Goal: Feedback & Contribution: Submit feedback/report problem

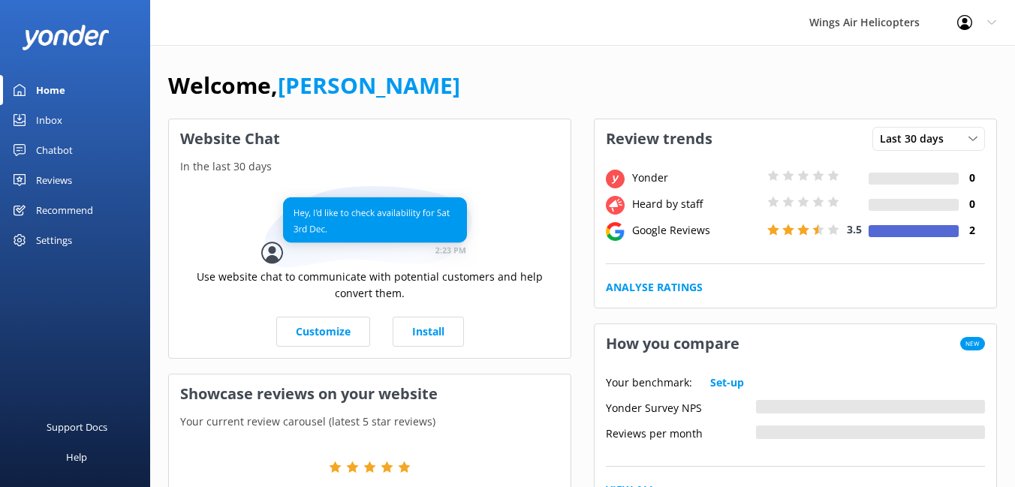
click at [65, 178] on div "Reviews" at bounding box center [54, 180] width 36 height 30
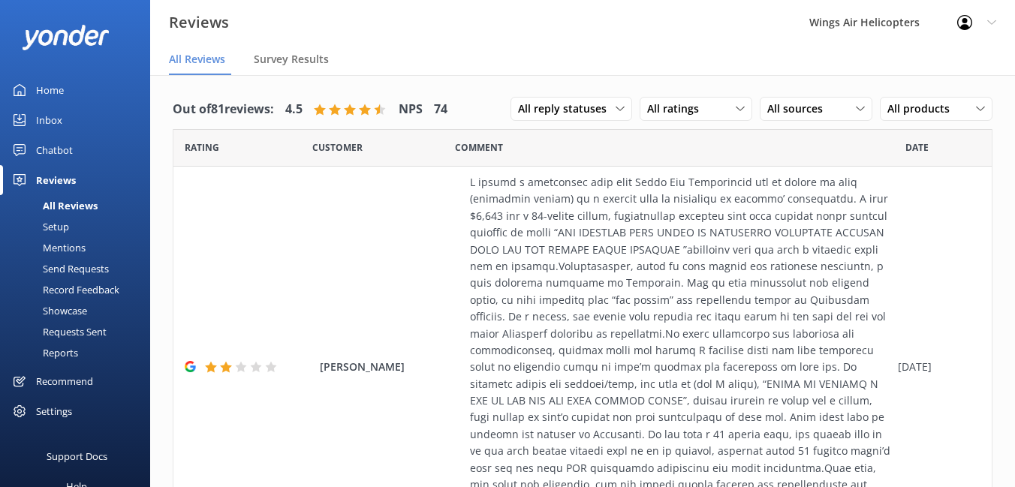
click at [67, 325] on div "Requests Sent" at bounding box center [58, 331] width 98 height 21
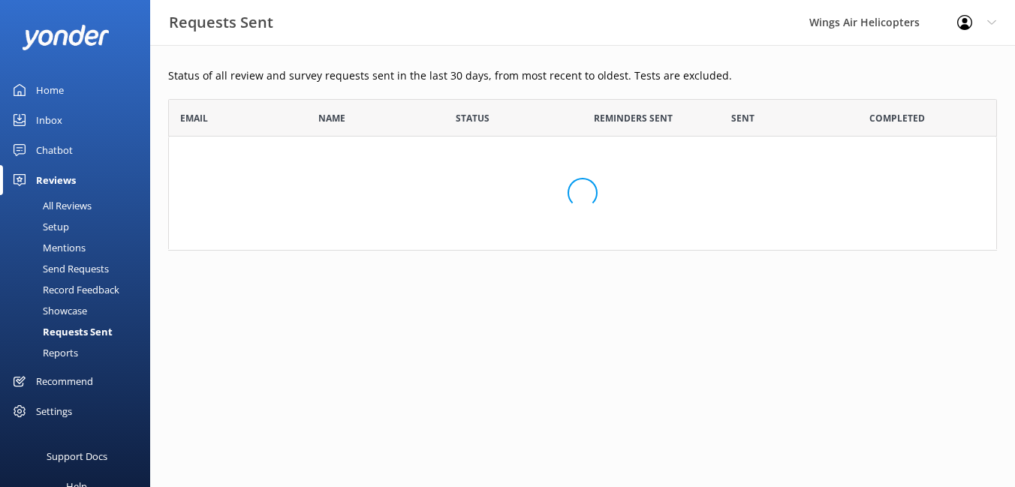
scroll to position [152, 829]
click at [70, 269] on div "Send Requests" at bounding box center [59, 268] width 100 height 21
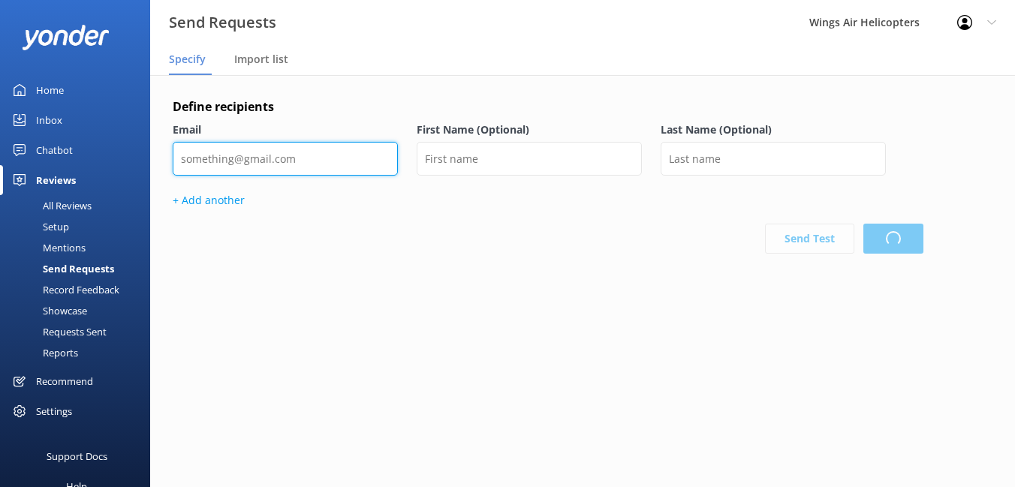
click at [306, 150] on input "email" at bounding box center [285, 159] width 225 height 34
paste input "greg.trapp@stajets.com"
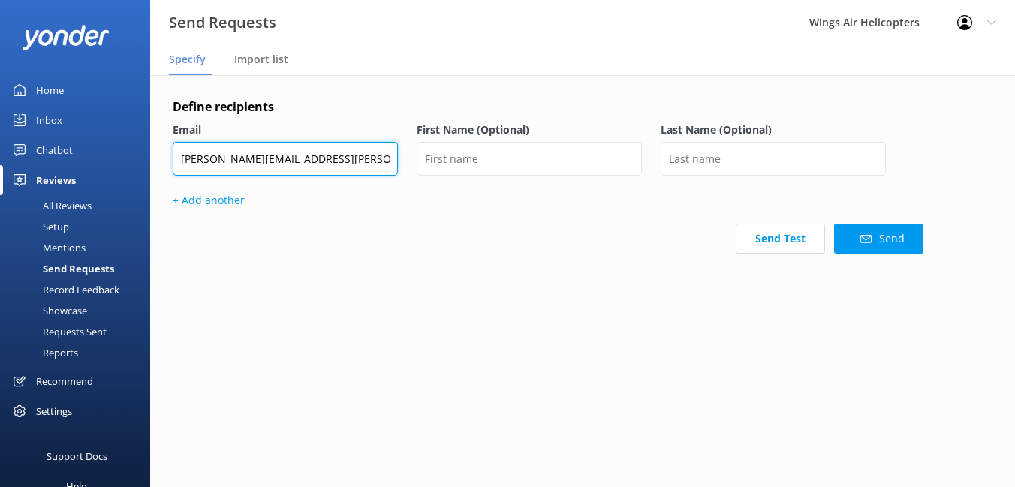
type input "greg.trapp@stajets.com"
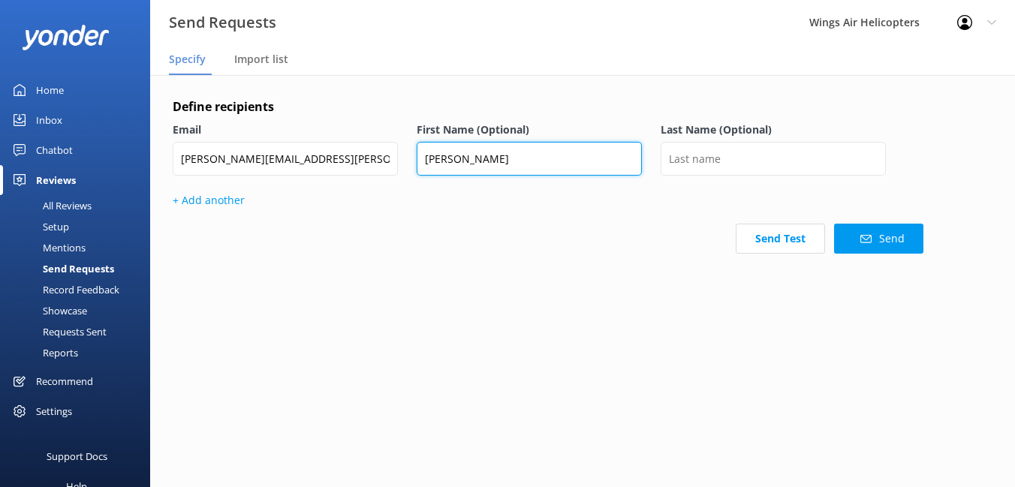
type input "Gregg"
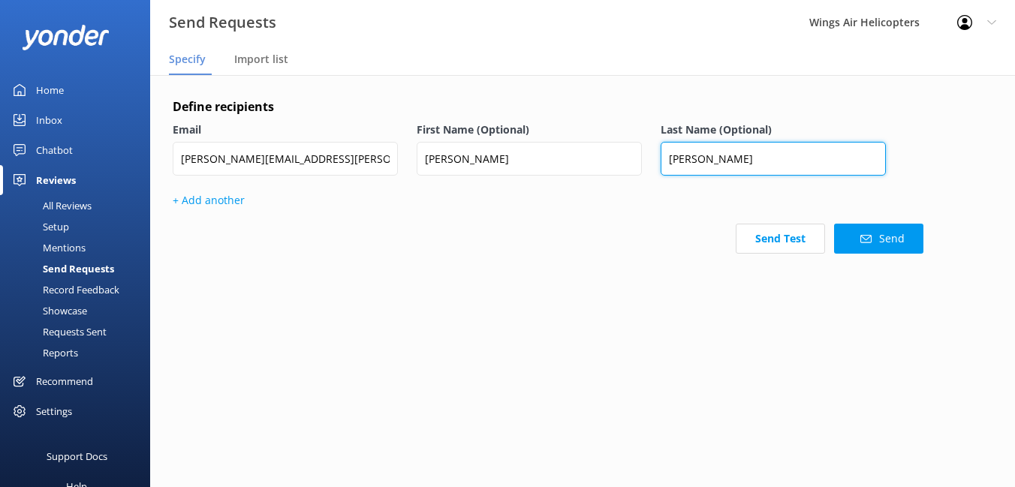
type input "Trapp"
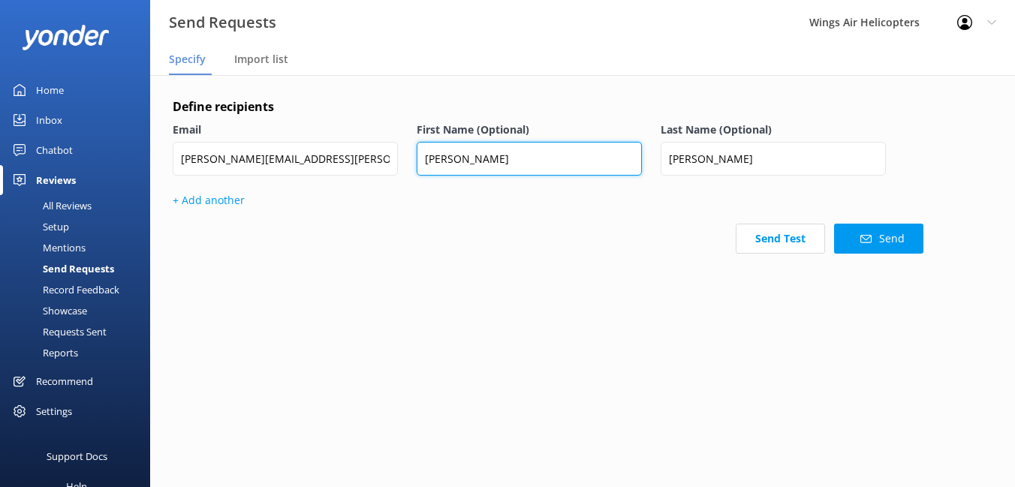
click at [497, 156] on input "Gregg" at bounding box center [529, 159] width 225 height 34
type input "Greg"
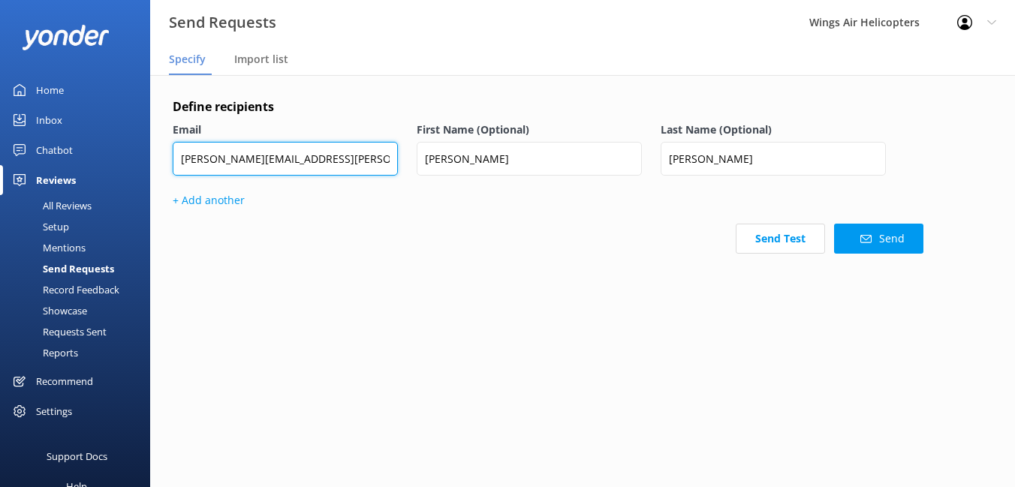
click at [310, 162] on input "greg.trapp@stajets.com" at bounding box center [285, 159] width 225 height 34
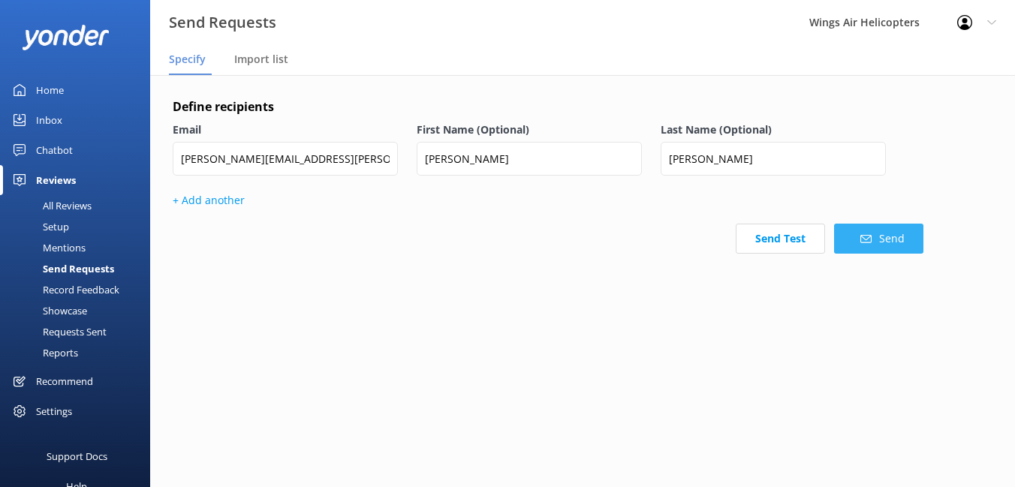
click at [891, 246] on button "Send" at bounding box center [878, 239] width 89 height 30
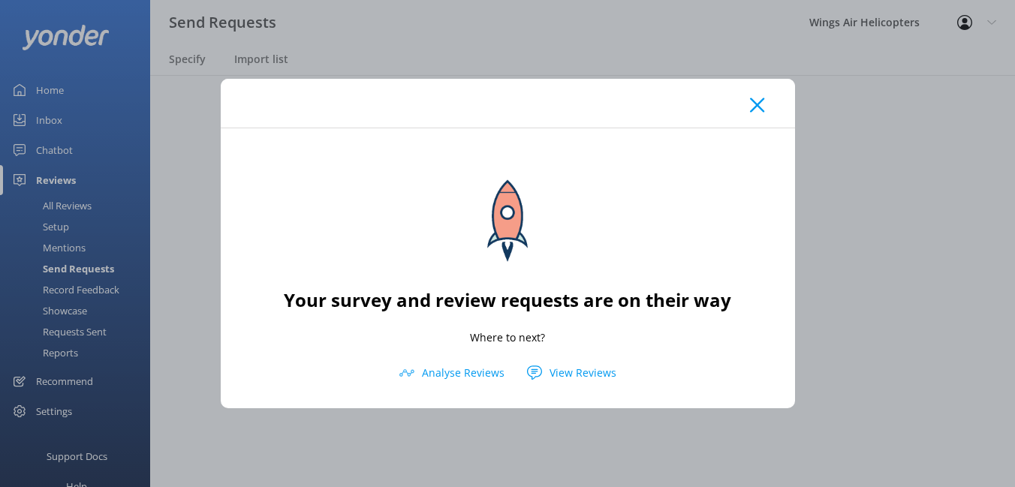
click at [755, 109] on icon at bounding box center [757, 105] width 14 height 15
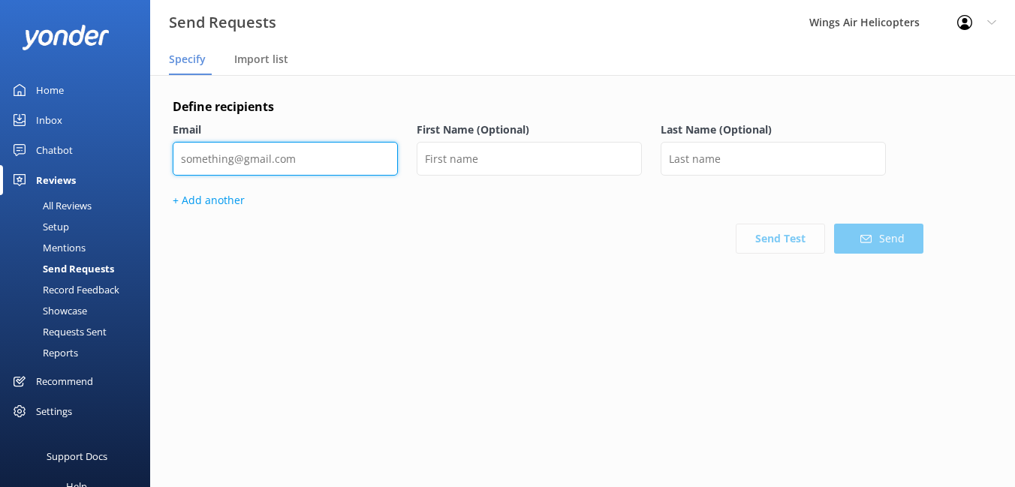
click at [352, 151] on input "email" at bounding box center [285, 159] width 225 height 34
type input "R"
paste input "[EMAIL_ADDRESS][DOMAIN_NAME]"
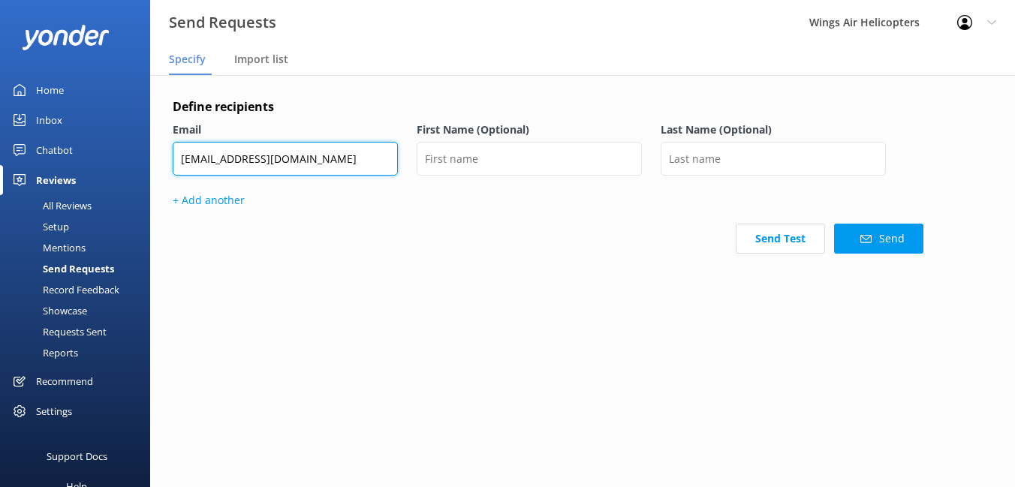
type input "[EMAIL_ADDRESS][DOMAIN_NAME]"
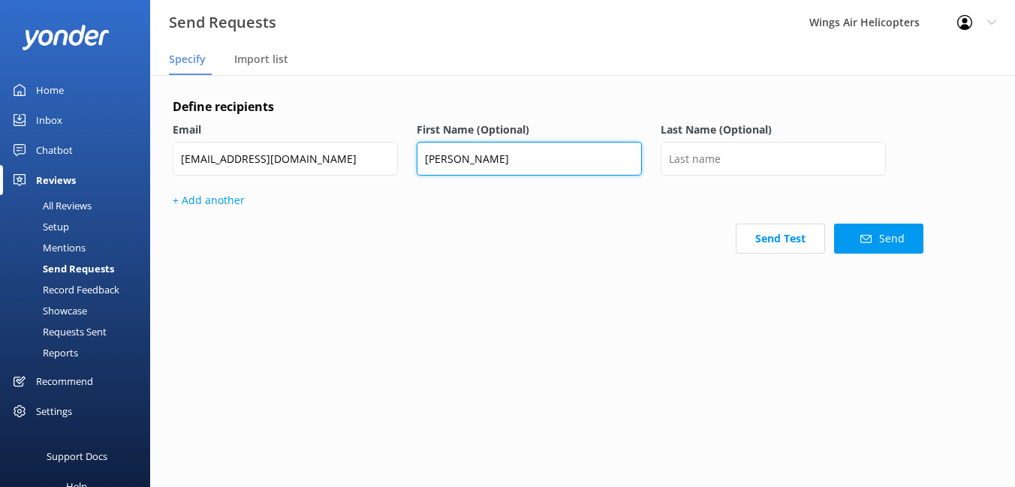
type input "Robert"
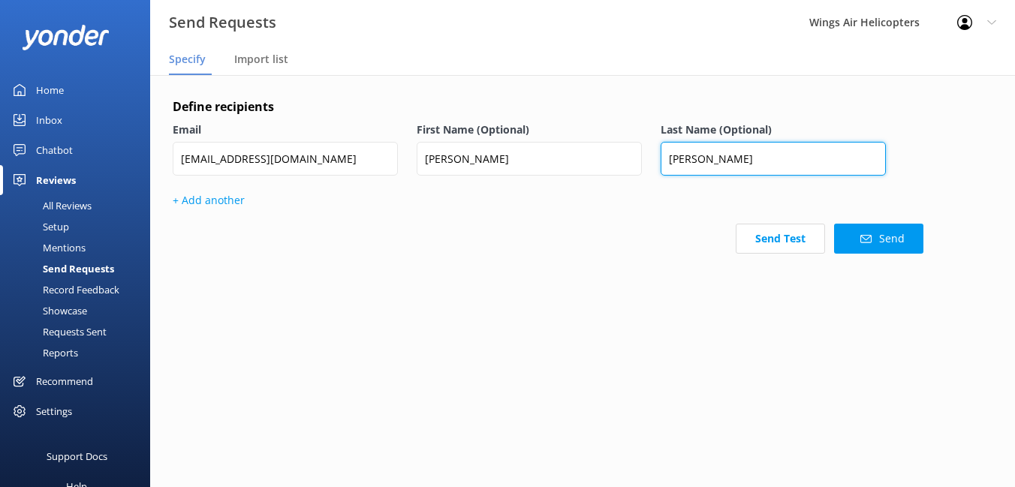
type input "Davis"
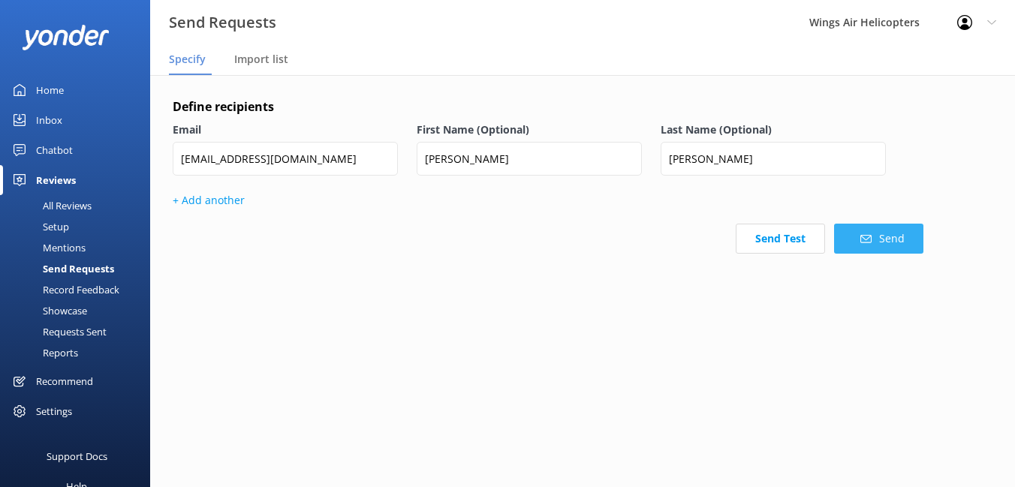
click at [852, 243] on button "Send" at bounding box center [878, 239] width 89 height 30
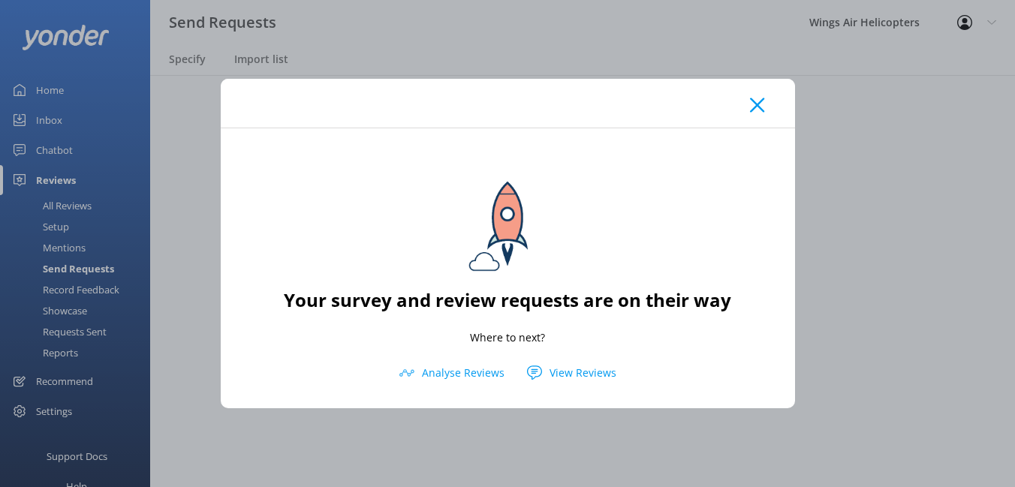
click at [761, 102] on use at bounding box center [757, 105] width 14 height 14
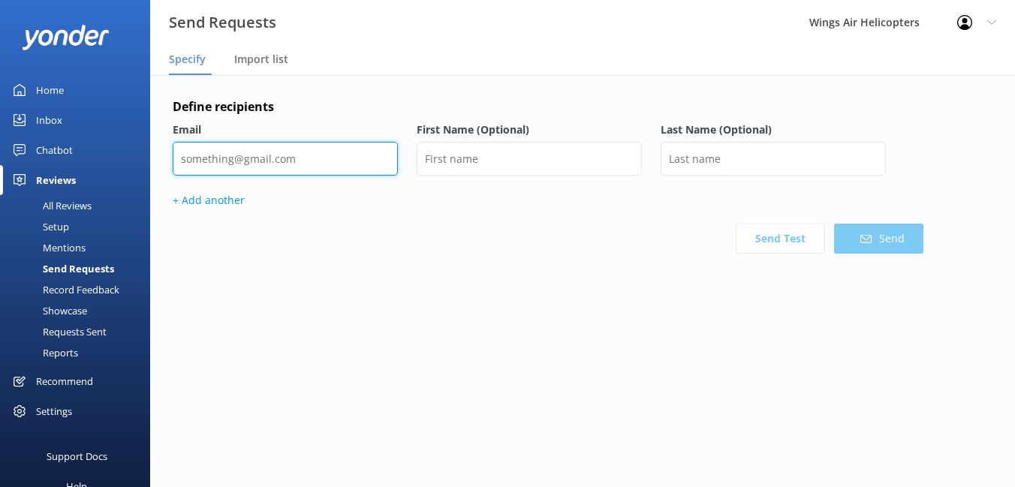
click at [375, 150] on input "email" at bounding box center [285, 159] width 225 height 34
paste input "[EMAIL_ADDRESS][DOMAIN_NAME]"
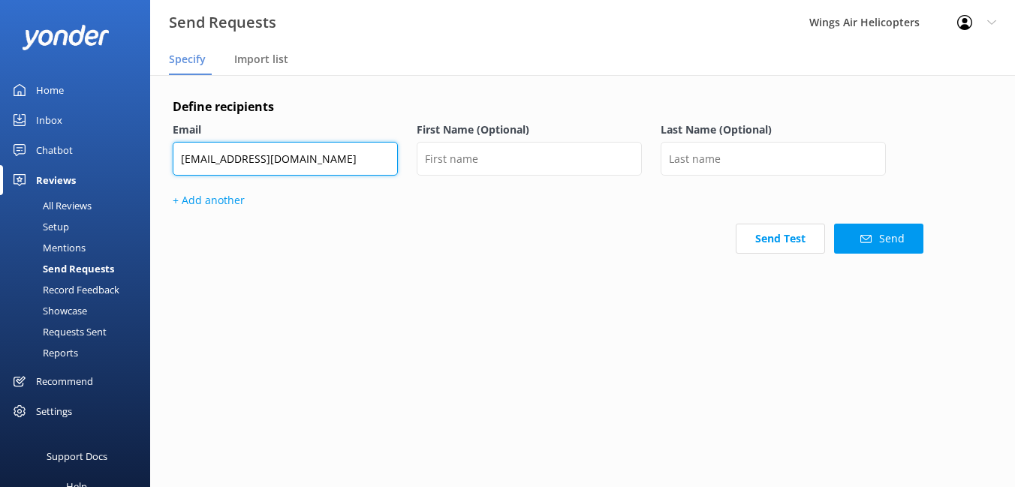
type input "[EMAIL_ADDRESS][DOMAIN_NAME]"
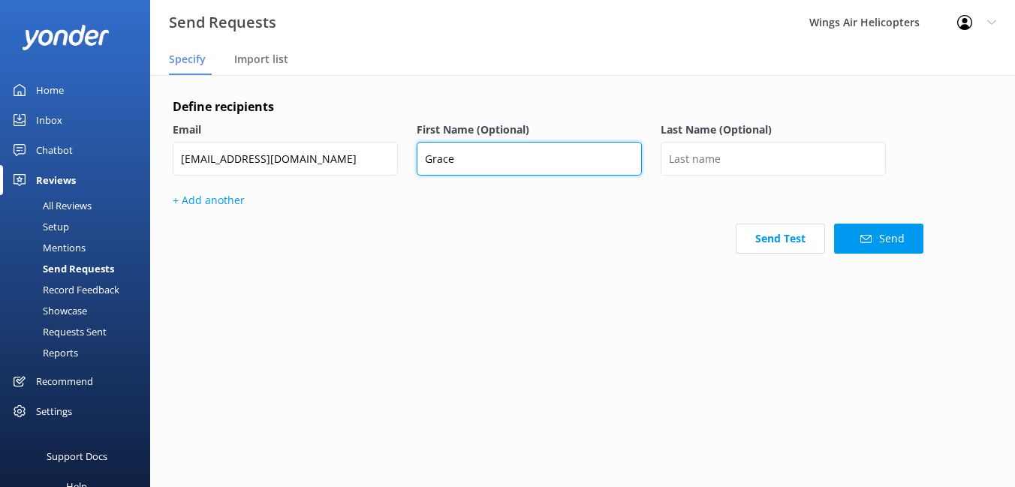
type input "Grace"
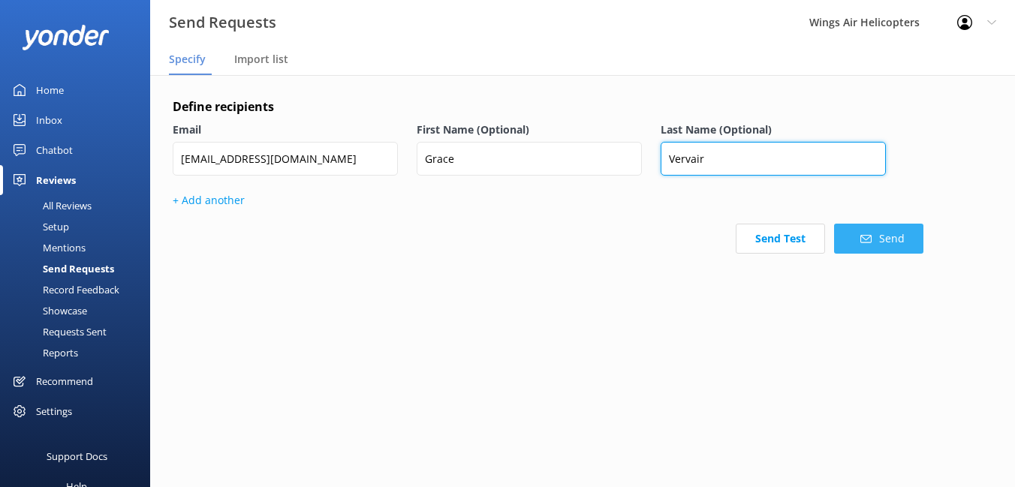
type input "Vervair"
click at [855, 246] on button "Send" at bounding box center [878, 239] width 89 height 30
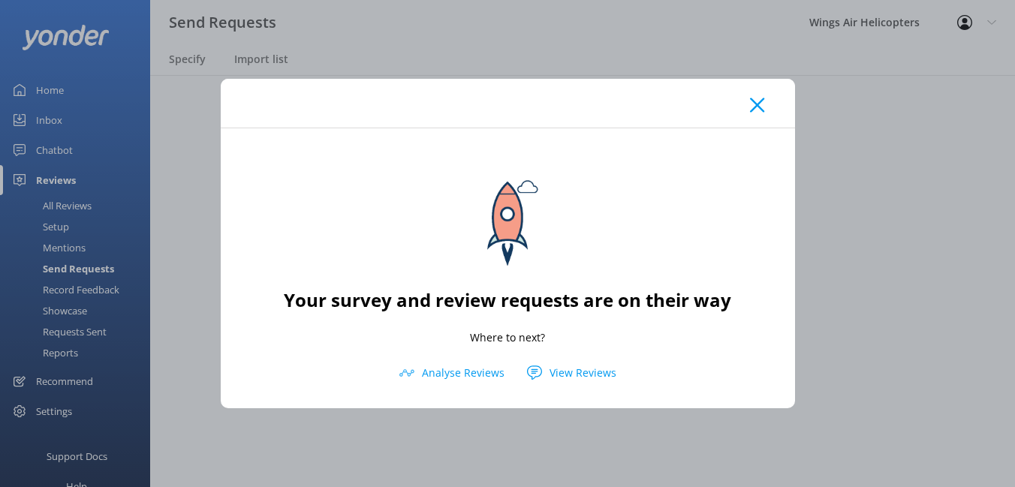
drag, startPoint x: 746, startPoint y: 113, endPoint x: 714, endPoint y: 113, distance: 32.3
click at [746, 113] on div at bounding box center [508, 103] width 574 height 49
click at [755, 109] on icon at bounding box center [757, 105] width 14 height 15
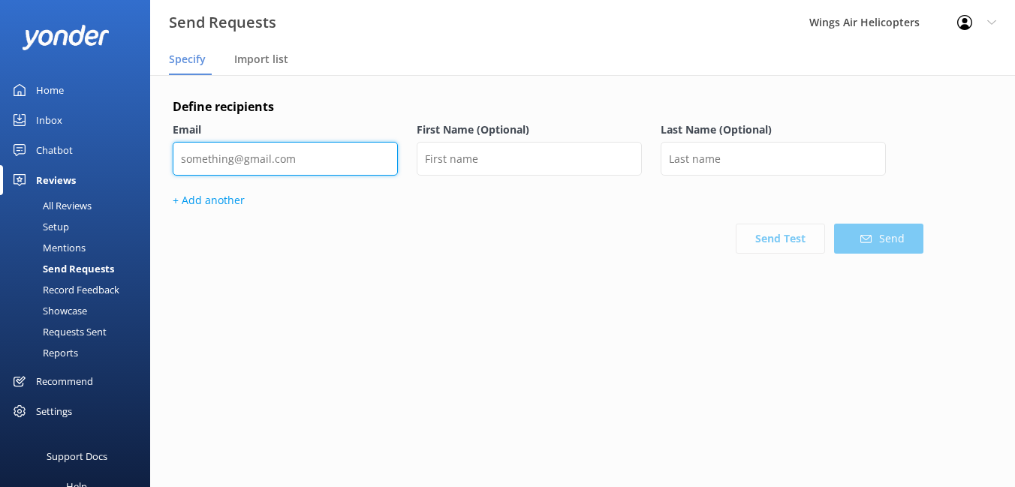
click at [255, 157] on input "email" at bounding box center [285, 159] width 225 height 34
paste input "[EMAIL_ADDRESS][DOMAIN_NAME]"
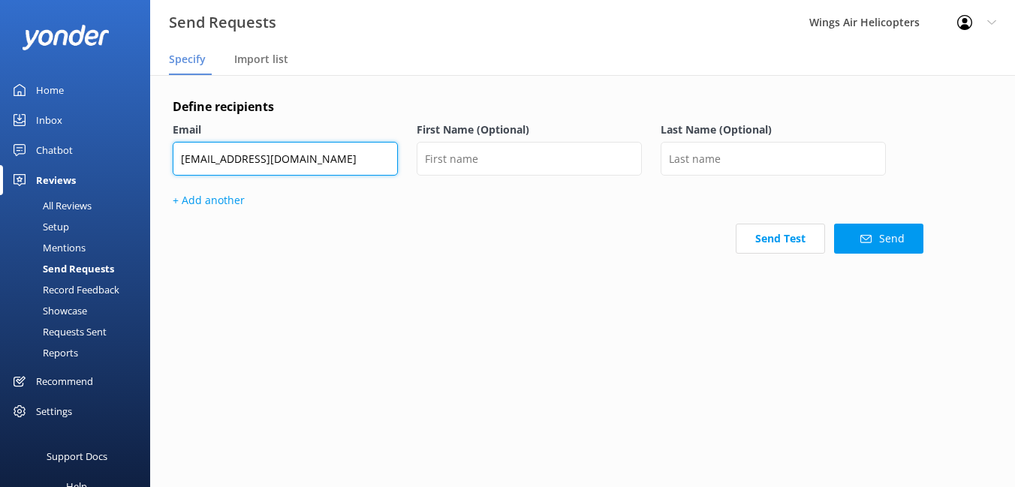
type input "[EMAIL_ADDRESS][DOMAIN_NAME]"
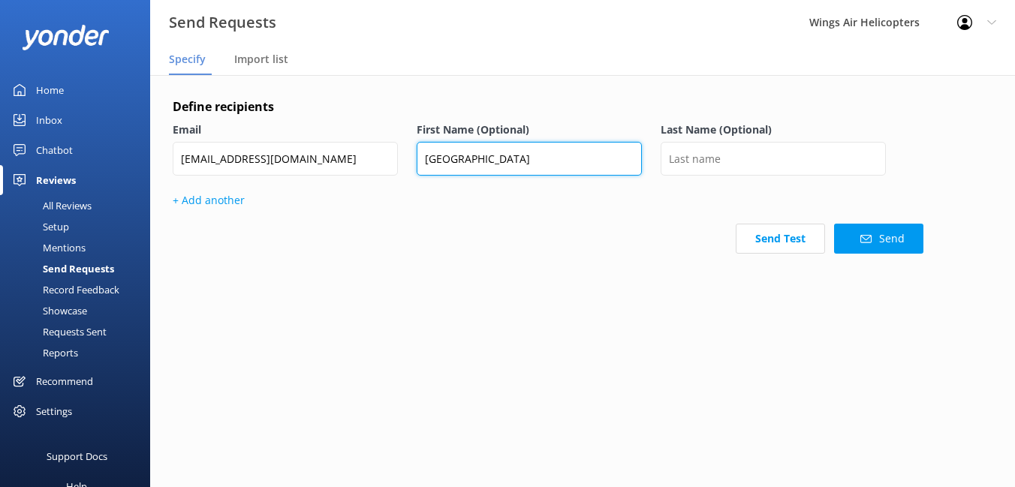
type input "Adelaide"
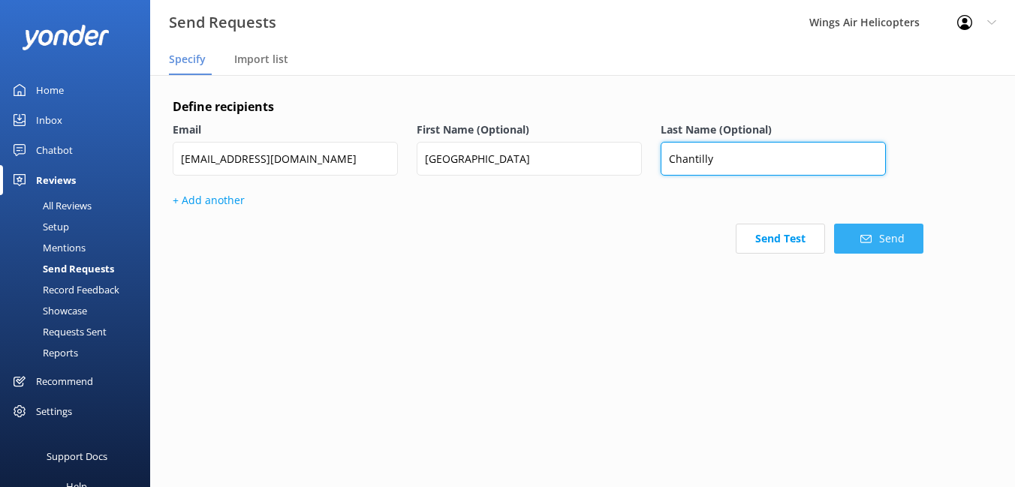
type input "Chantilly"
click at [855, 242] on button "Send" at bounding box center [878, 239] width 89 height 30
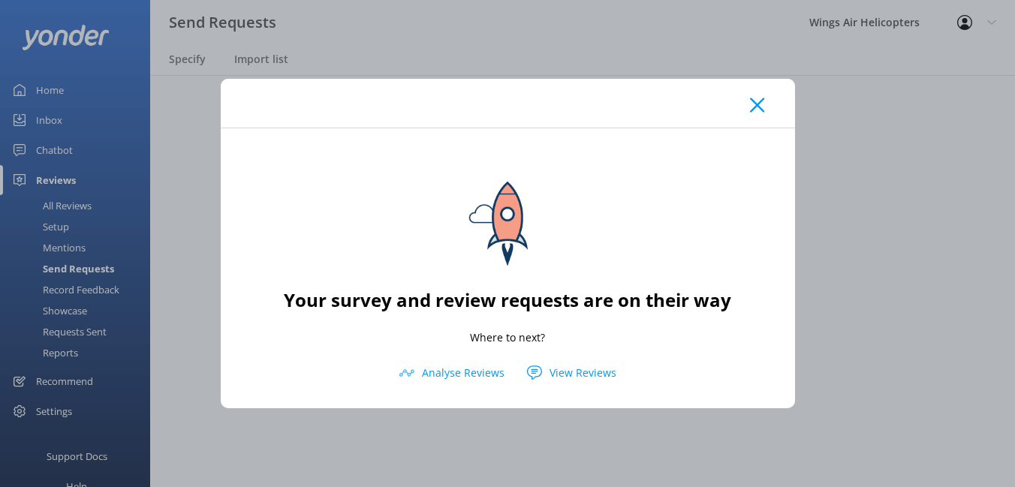
click at [761, 111] on icon at bounding box center [757, 105] width 14 height 15
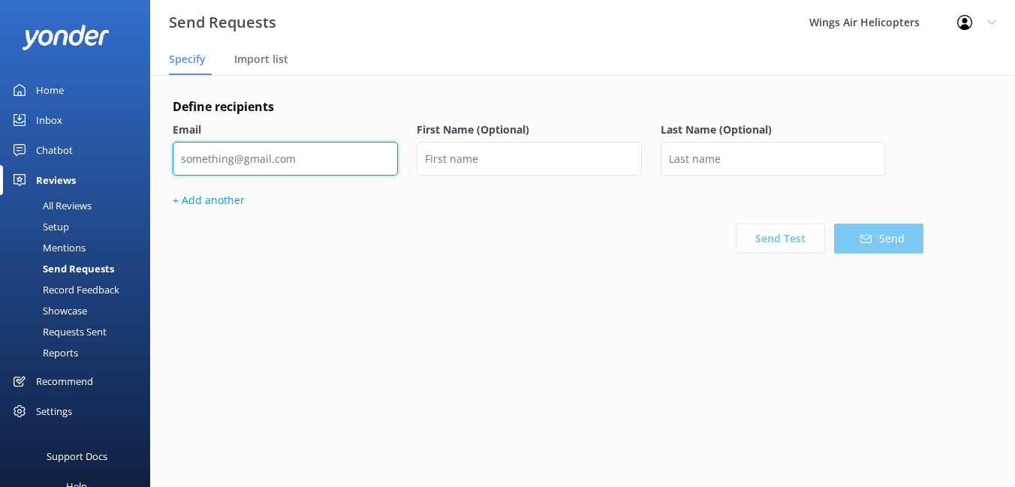
click at [316, 163] on input "email" at bounding box center [285, 159] width 225 height 34
paste input "[EMAIL_ADDRESS][DOMAIN_NAME]"
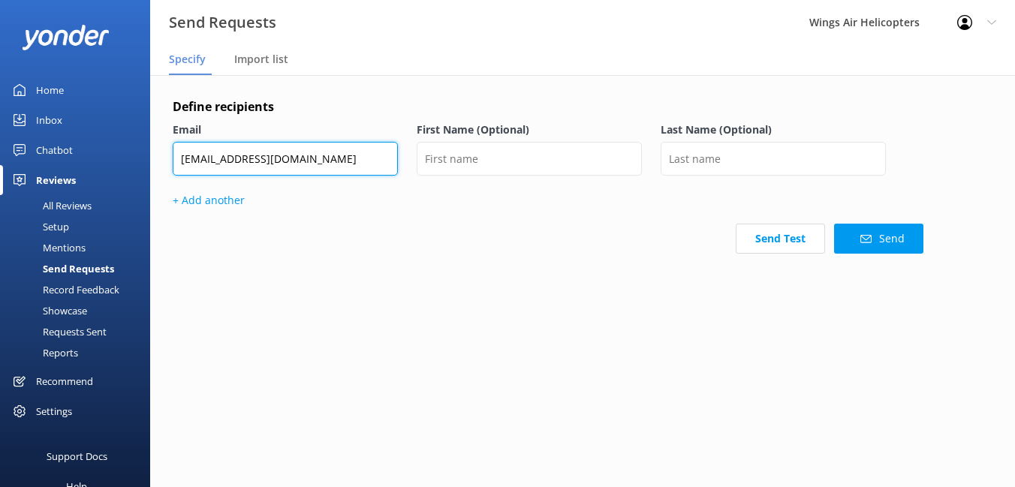
type input "[EMAIL_ADDRESS][DOMAIN_NAME]"
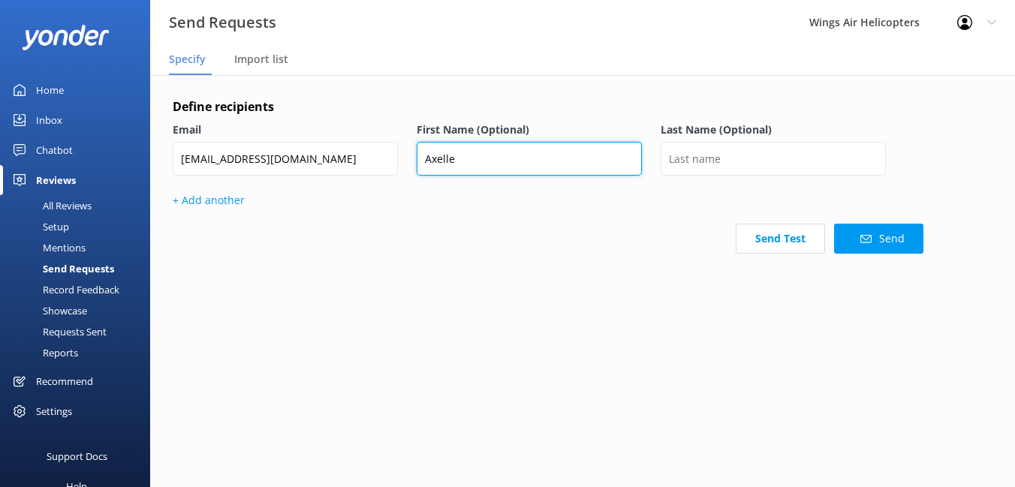
type input "Axelle"
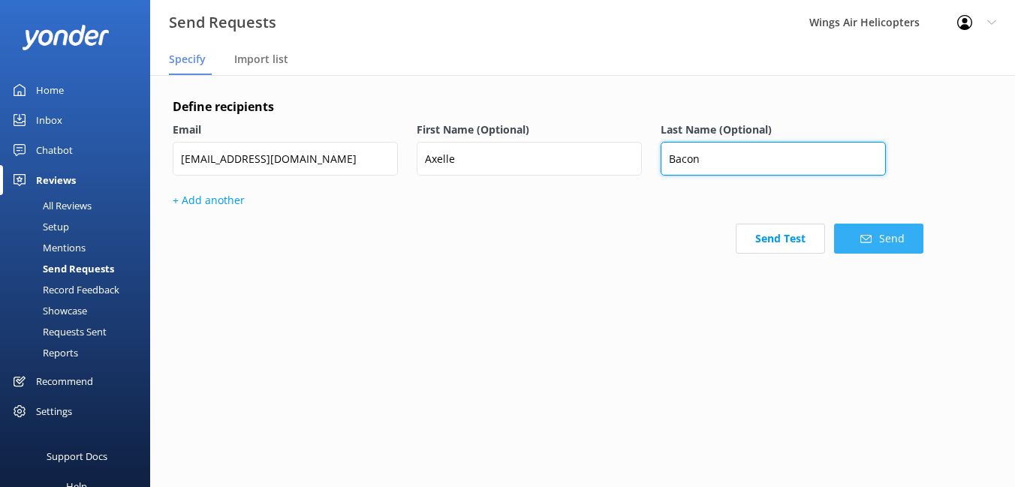
type input "Bacon"
click at [884, 243] on button "Send" at bounding box center [878, 239] width 89 height 30
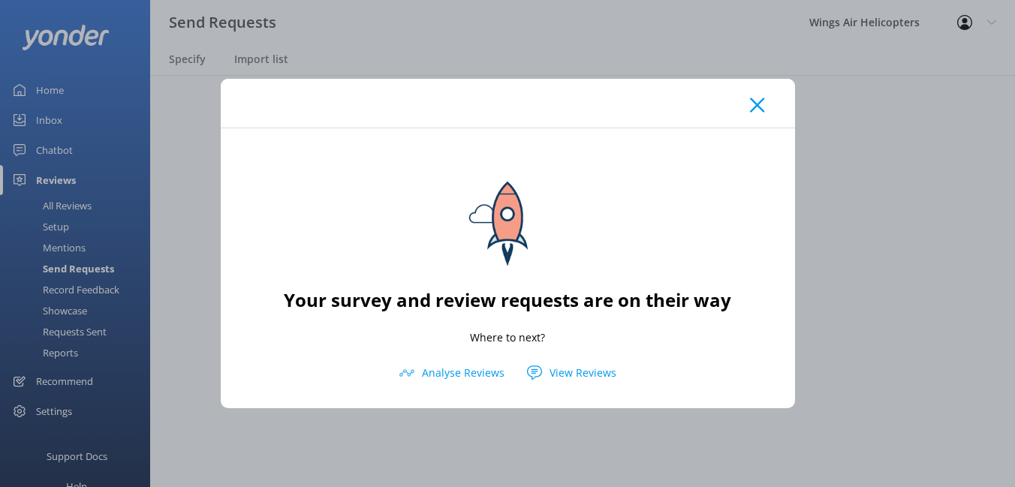
click at [761, 106] on icon at bounding box center [757, 105] width 14 height 15
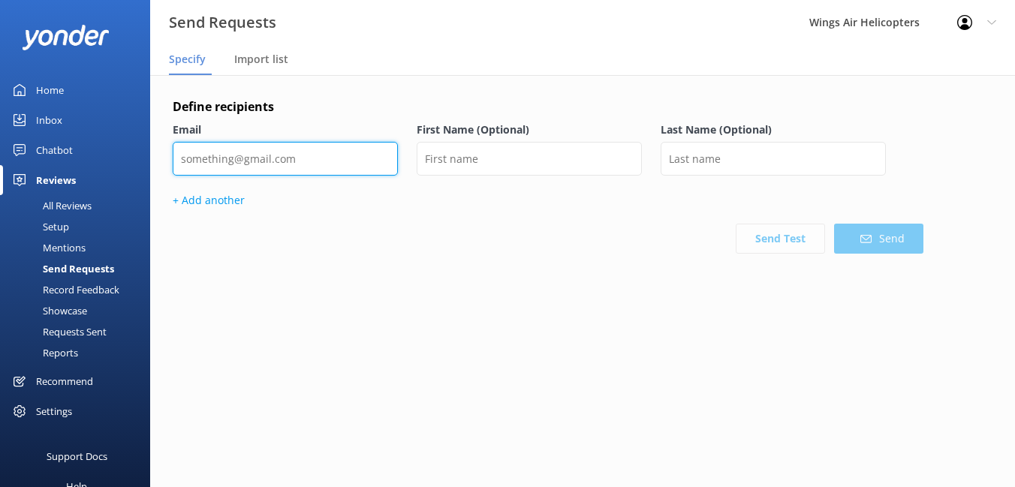
click at [323, 152] on input "email" at bounding box center [285, 159] width 225 height 34
paste input "[EMAIL_ADDRESS][DOMAIN_NAME]"
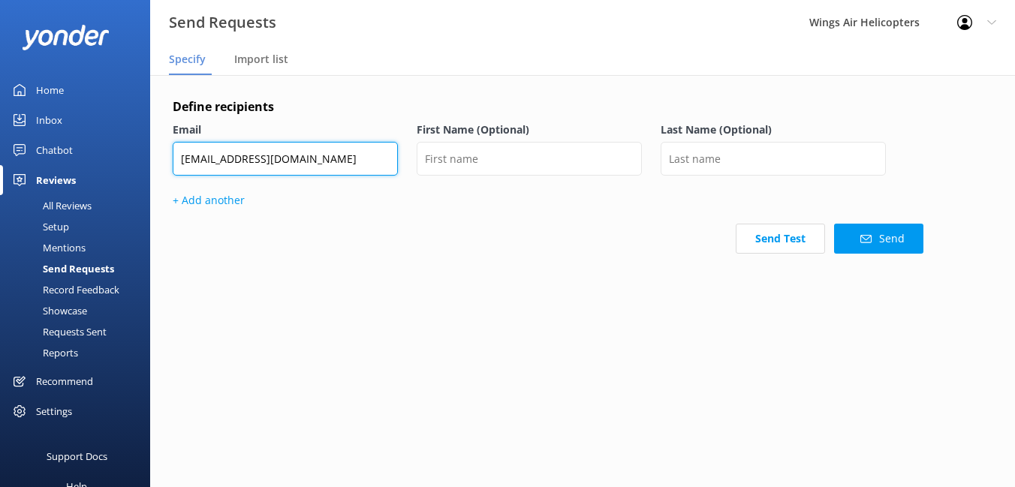
type input "[EMAIL_ADDRESS][DOMAIN_NAME]"
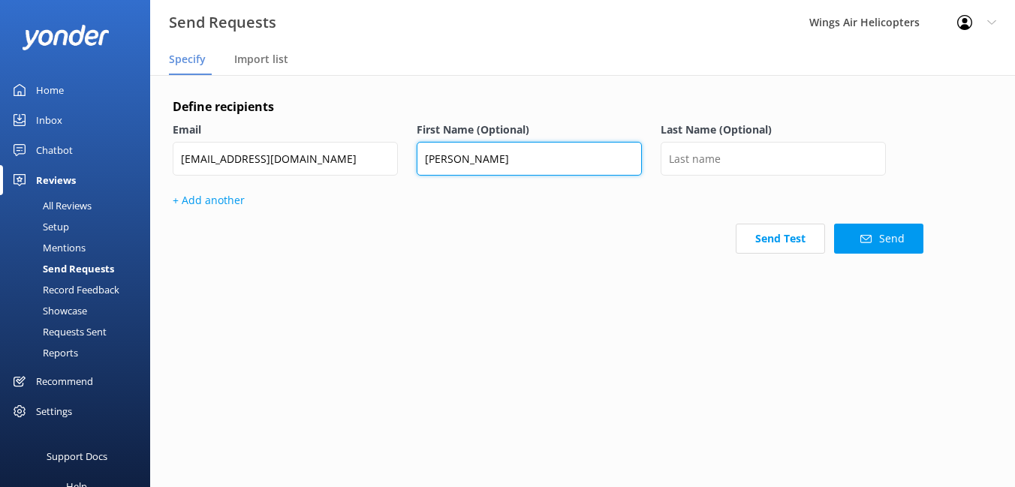
type input "Wai Kiat"
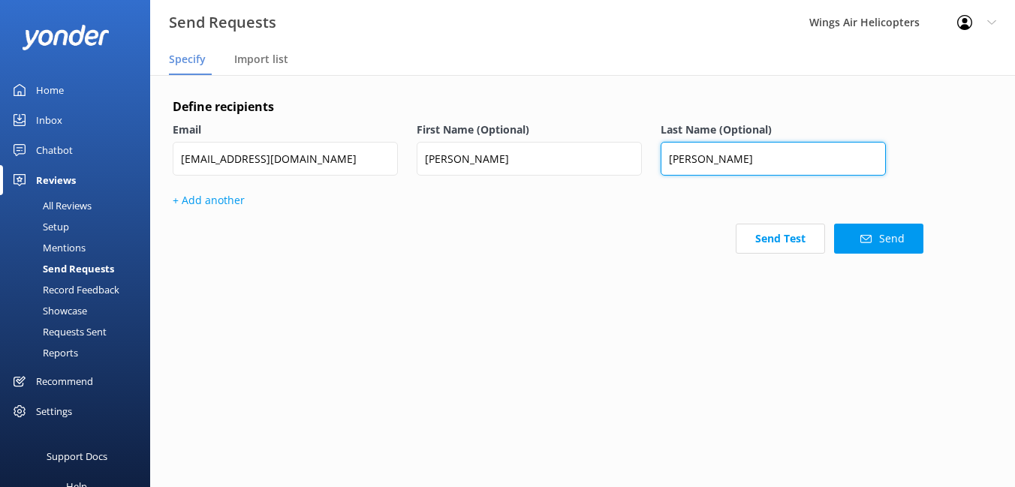
type input "Lee"
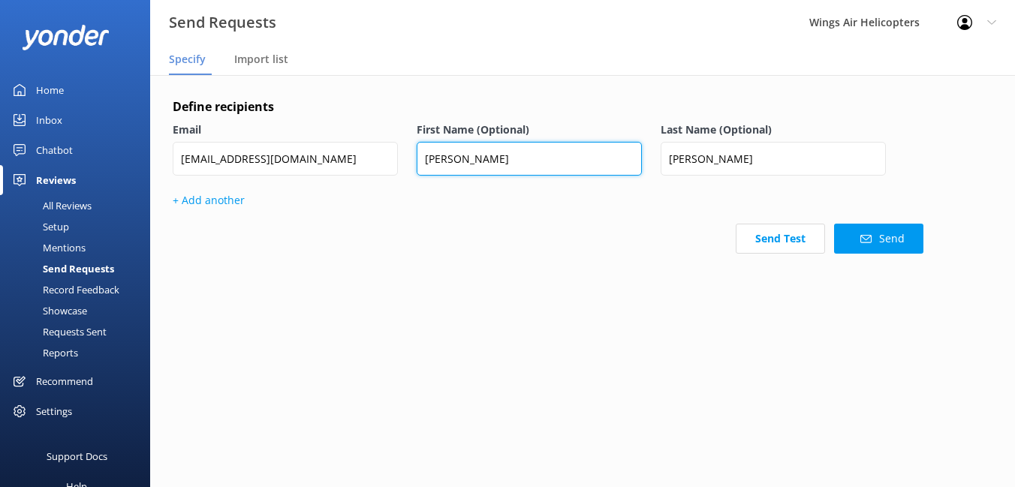
click at [452, 158] on input "Wai Kiat" at bounding box center [529, 159] width 225 height 34
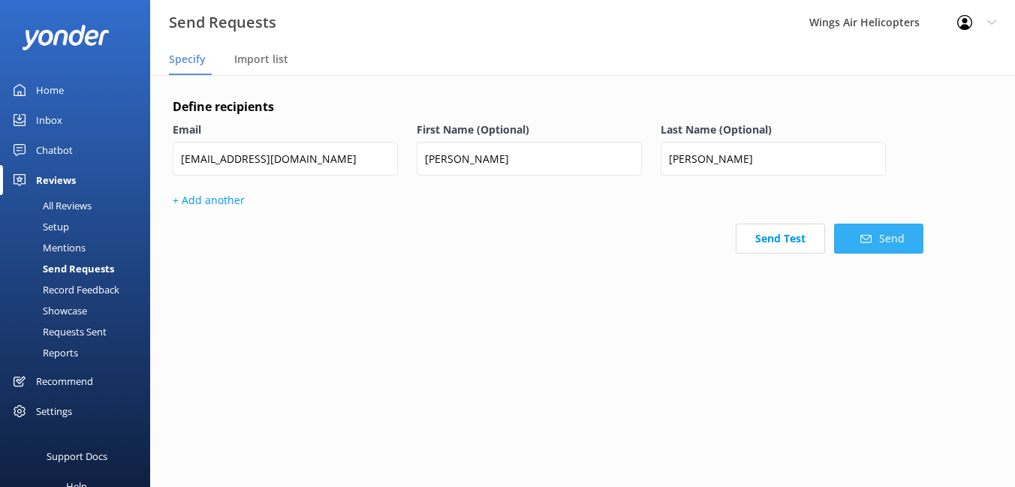
click at [858, 233] on button "Send" at bounding box center [878, 239] width 89 height 30
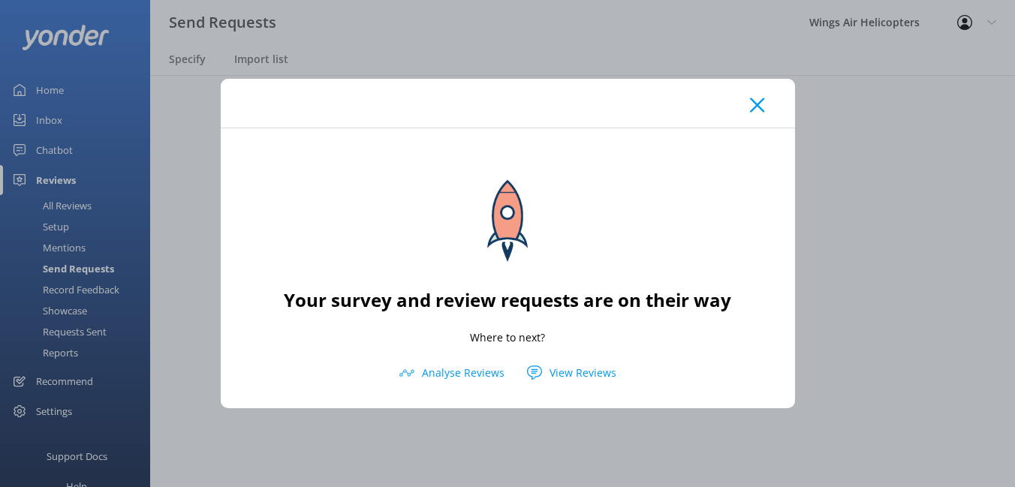
click at [763, 98] on use at bounding box center [757, 105] width 14 height 14
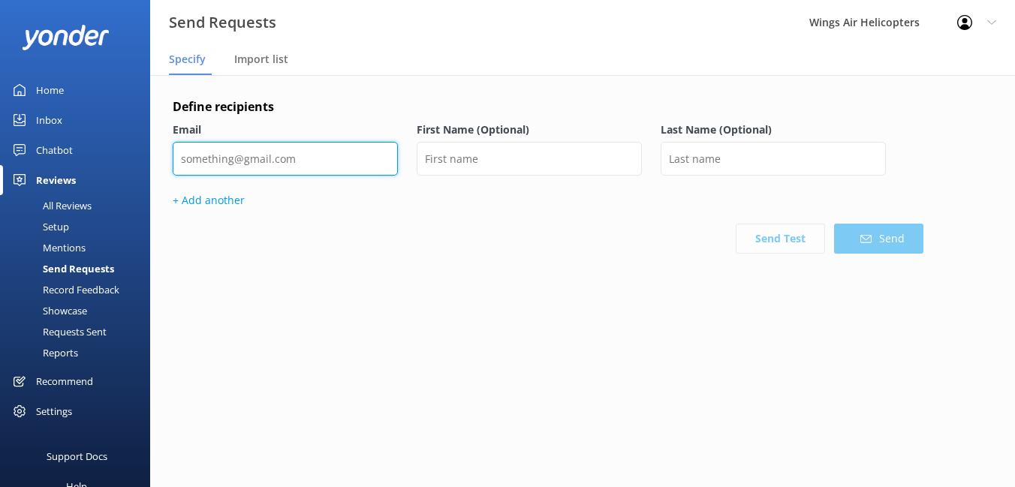
click at [301, 158] on input "email" at bounding box center [285, 159] width 225 height 34
paste input "[EMAIL_ADDRESS][DOMAIN_NAME]"
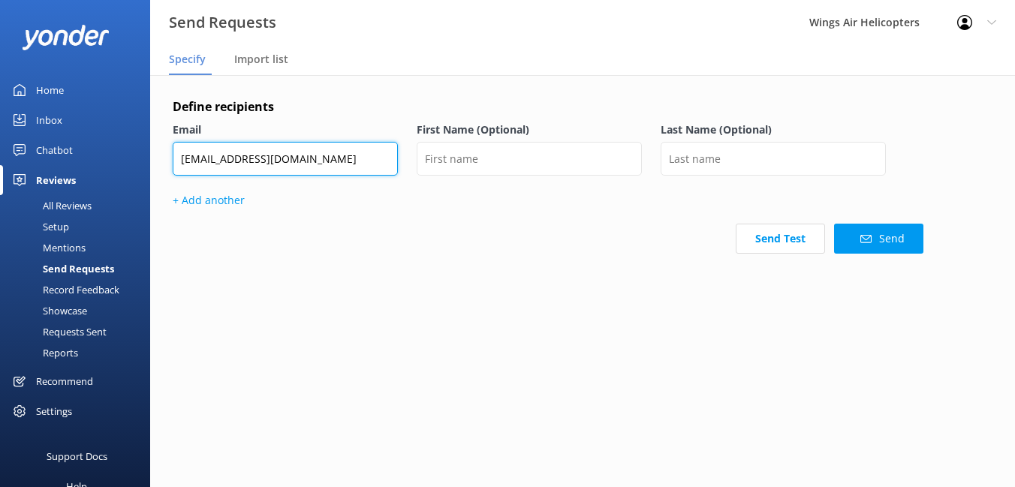
type input "[EMAIL_ADDRESS][DOMAIN_NAME]"
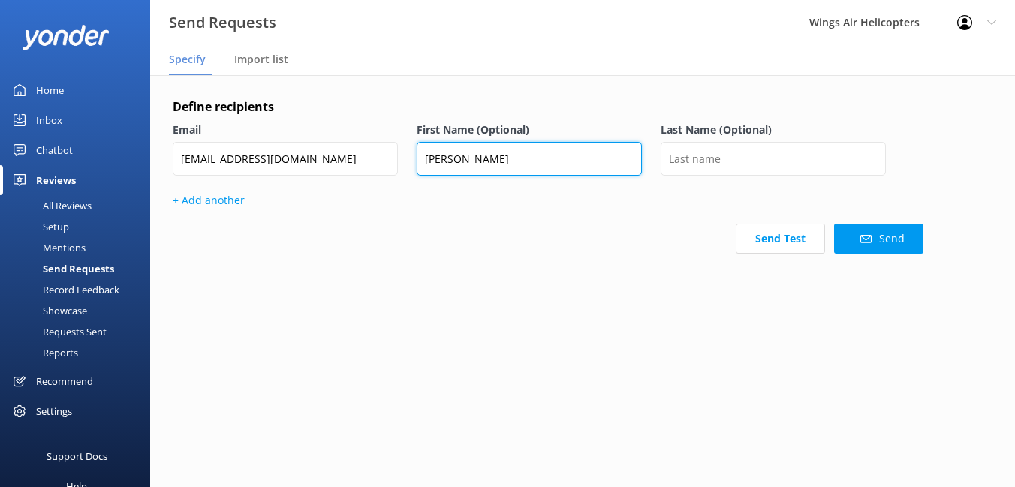
type input "Sau Yee"
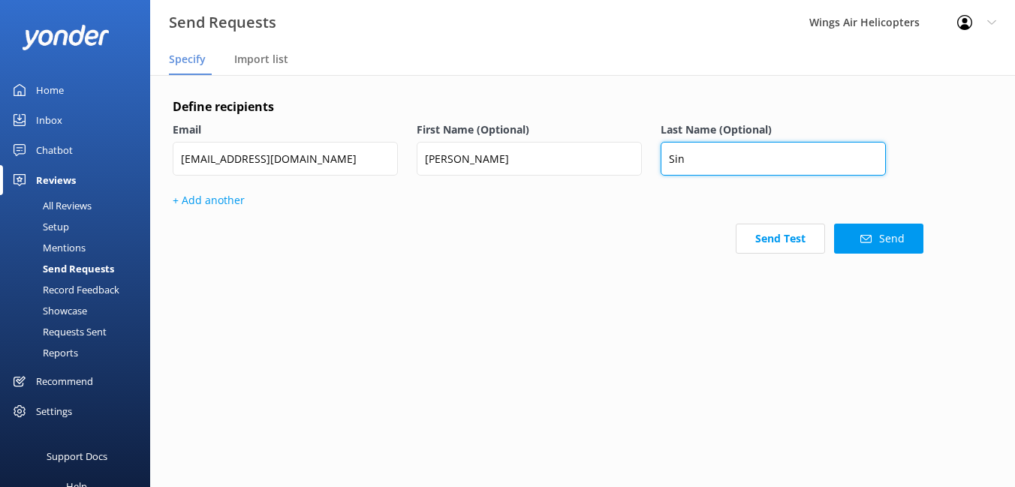
type input "Sin"
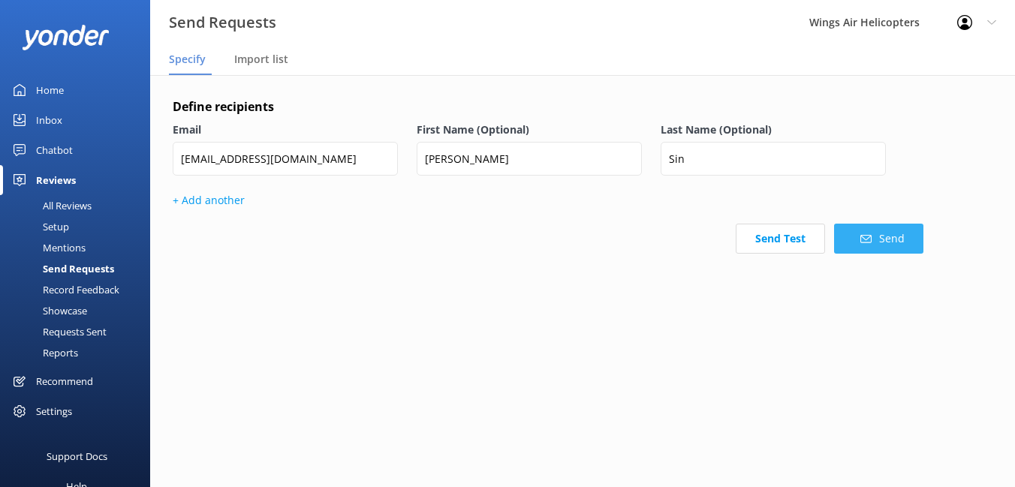
click at [873, 237] on button "Send" at bounding box center [878, 239] width 89 height 30
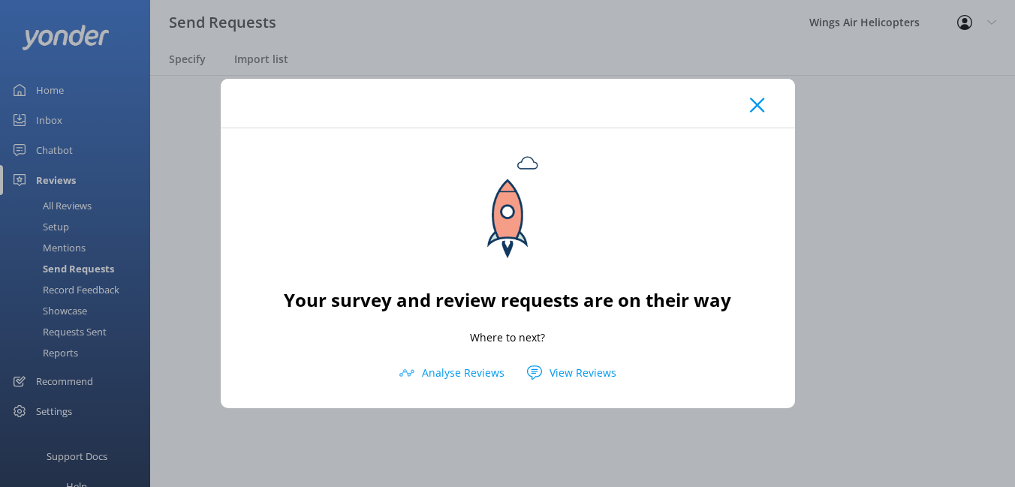
click at [761, 110] on icon at bounding box center [757, 105] width 14 height 15
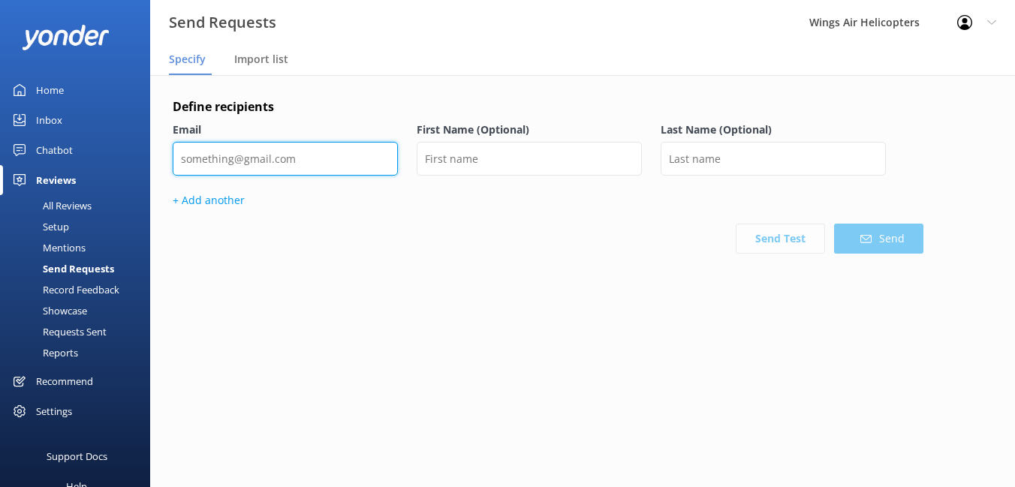
click at [261, 173] on input "email" at bounding box center [285, 159] width 225 height 34
paste input "[EMAIL_ADDRESS][DOMAIN_NAME]"
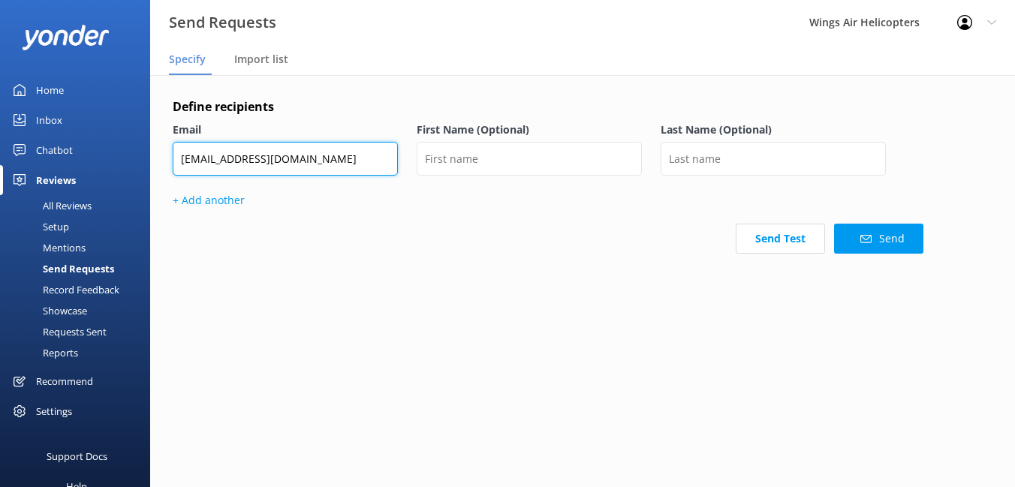
type input "[EMAIL_ADDRESS][DOMAIN_NAME]"
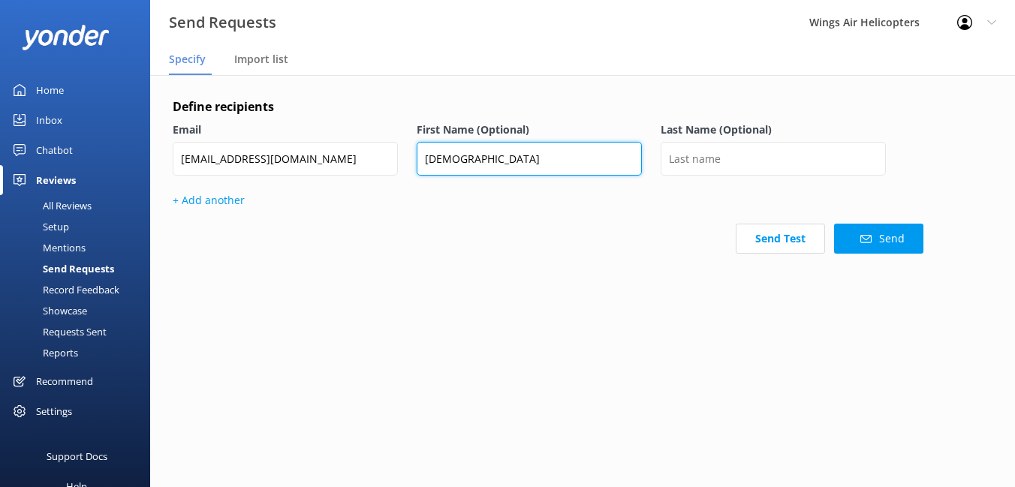
type input "Jesus"
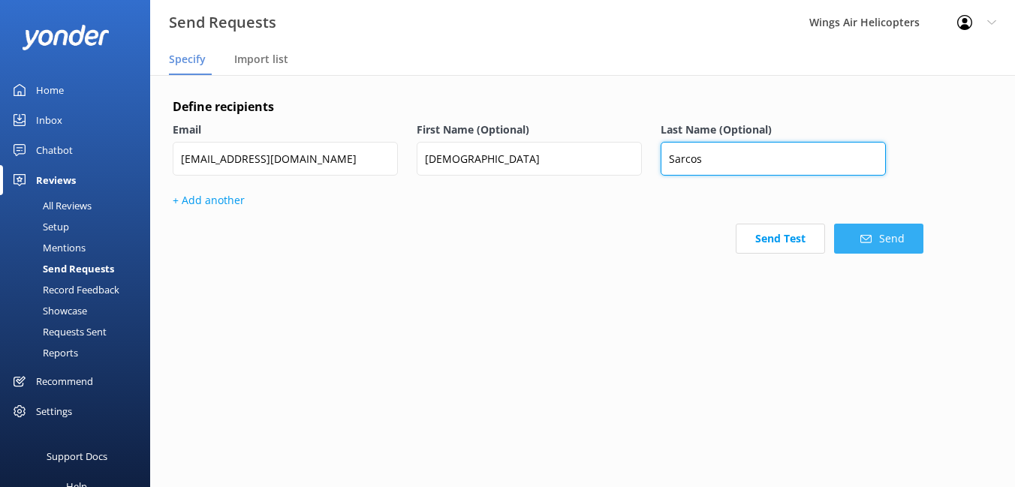
type input "Sarcos"
click at [879, 243] on button "Send" at bounding box center [878, 239] width 89 height 30
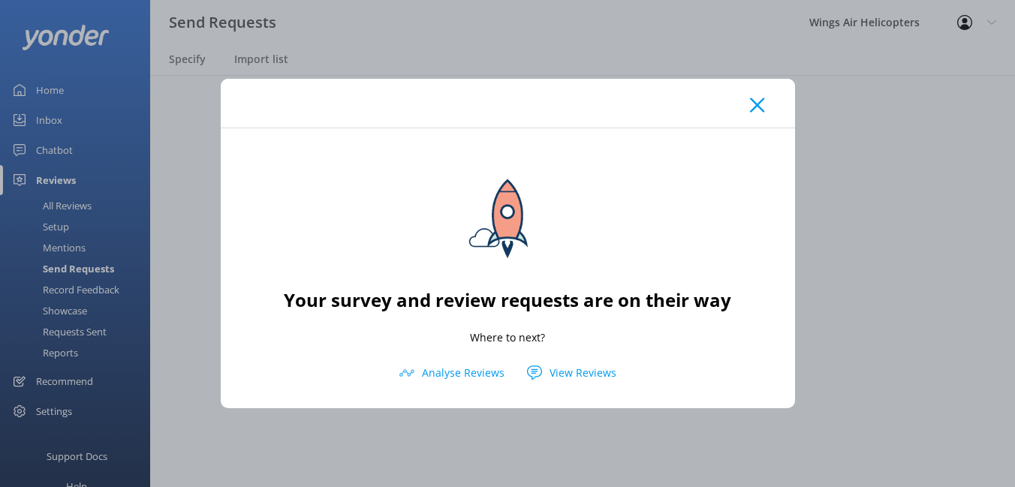
click at [769, 107] on div at bounding box center [508, 103] width 574 height 49
click at [752, 110] on use at bounding box center [757, 105] width 14 height 14
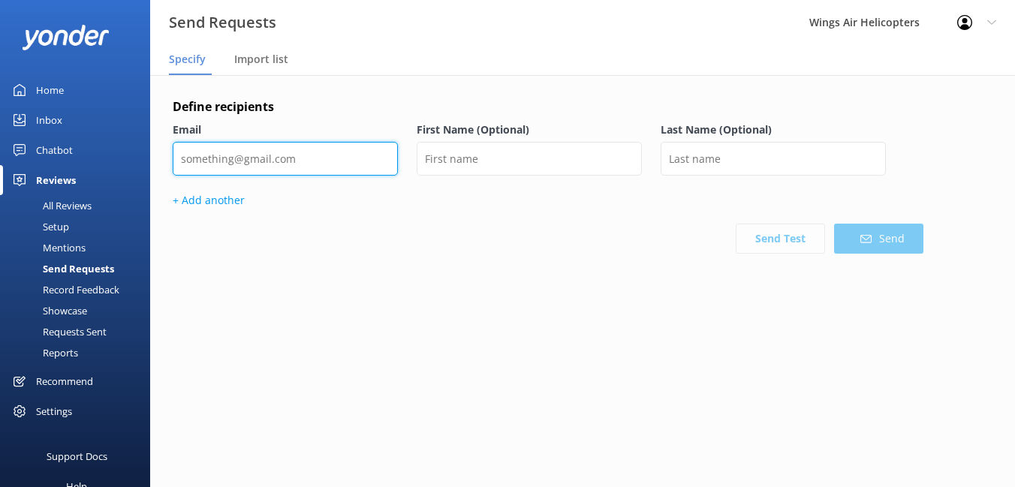
click at [381, 155] on input "email" at bounding box center [285, 159] width 225 height 34
paste input "[EMAIL_ADDRESS][DOMAIN_NAME]"
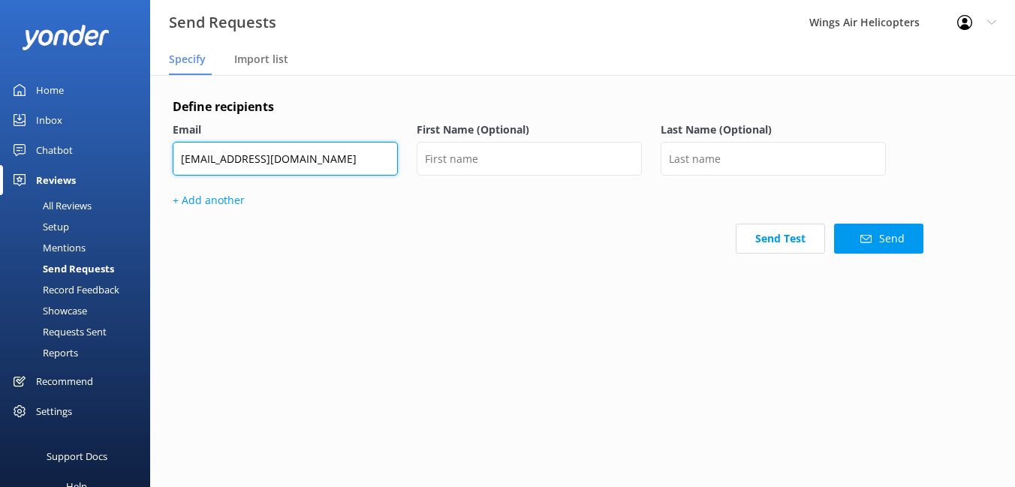
type input "[EMAIL_ADDRESS][DOMAIN_NAME]"
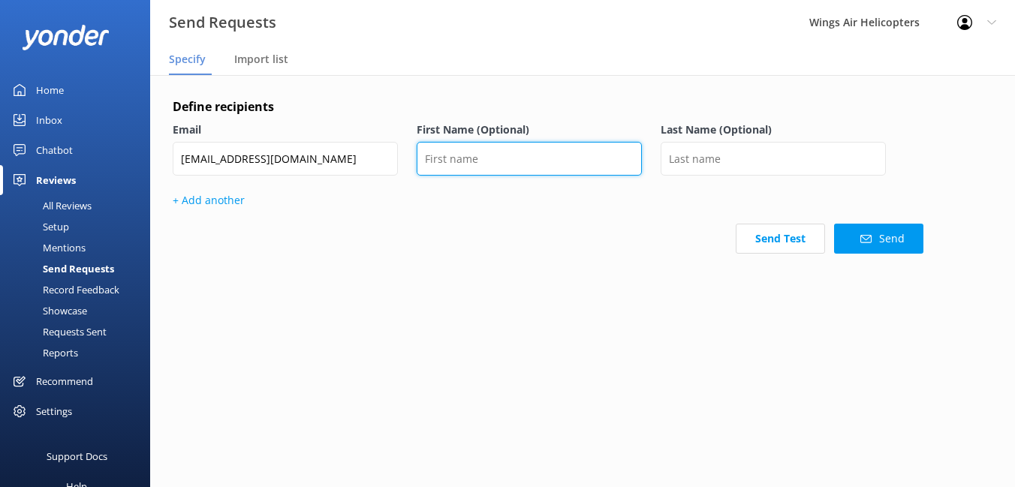
click at [571, 165] on input "text" at bounding box center [529, 159] width 225 height 34
paste input "Cinthya"
type input "Cinthya"
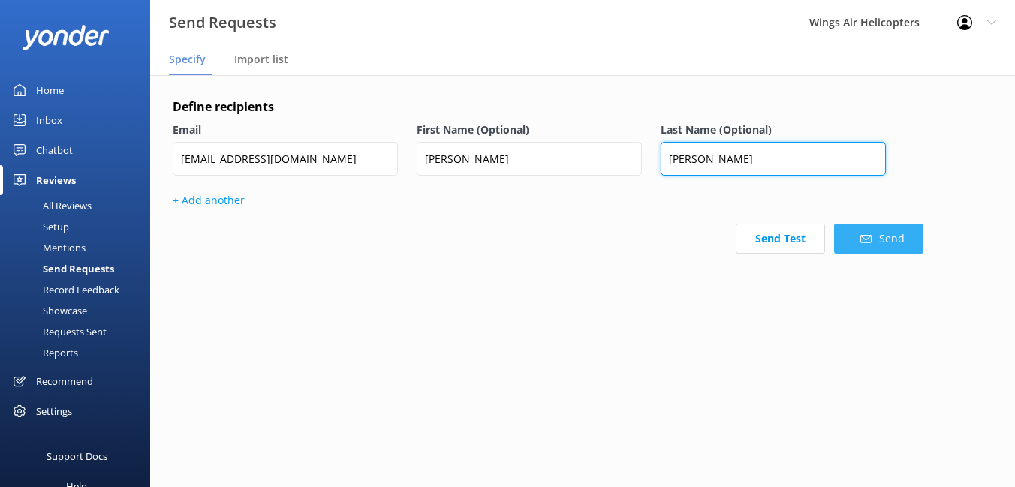
type input "Bermudez"
click at [889, 238] on button "Send" at bounding box center [878, 239] width 89 height 30
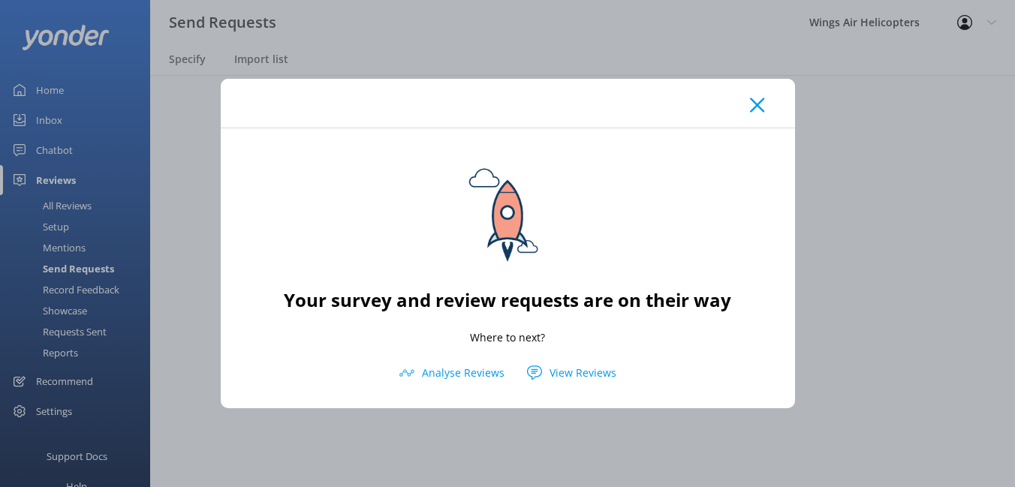
click at [759, 100] on icon at bounding box center [757, 105] width 14 height 15
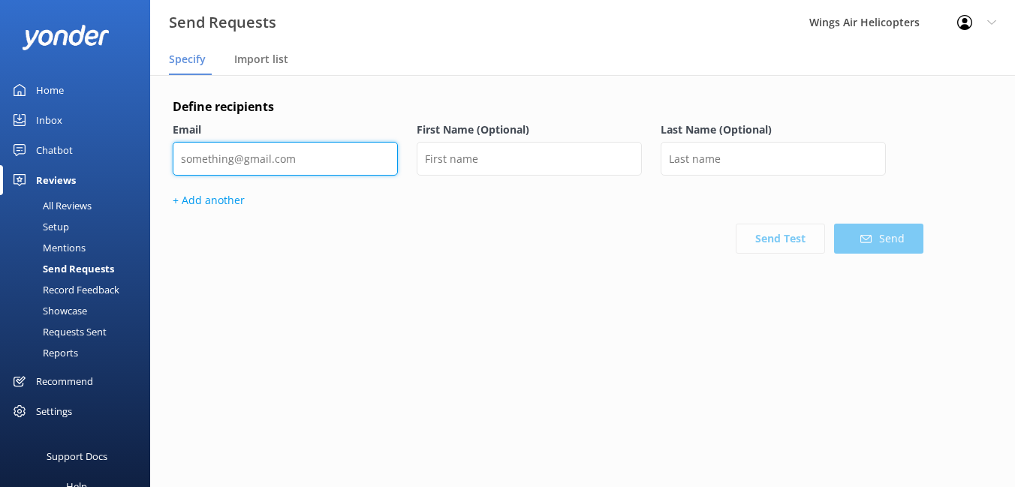
click at [354, 167] on input "email" at bounding box center [285, 159] width 225 height 34
paste input "[EMAIL_ADDRESS][DOMAIN_NAME]"
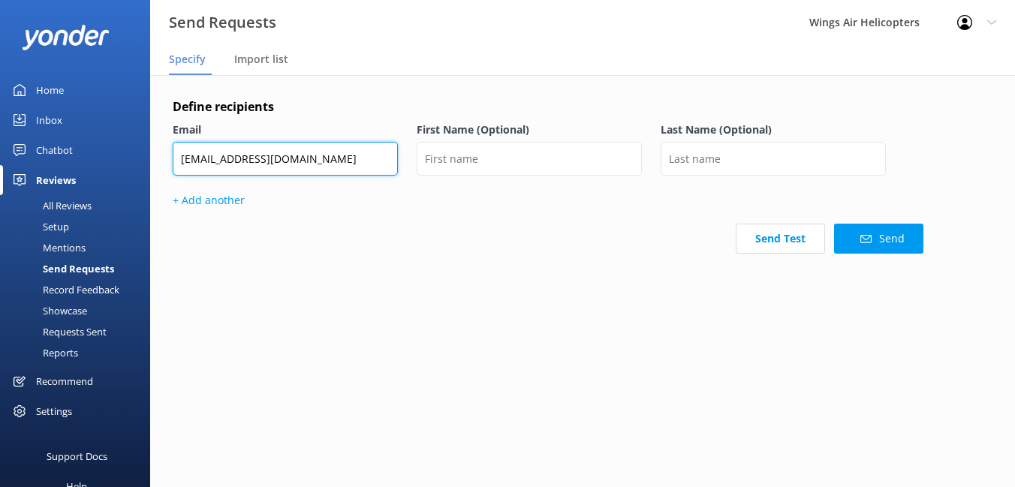
type input "[EMAIL_ADDRESS][DOMAIN_NAME]"
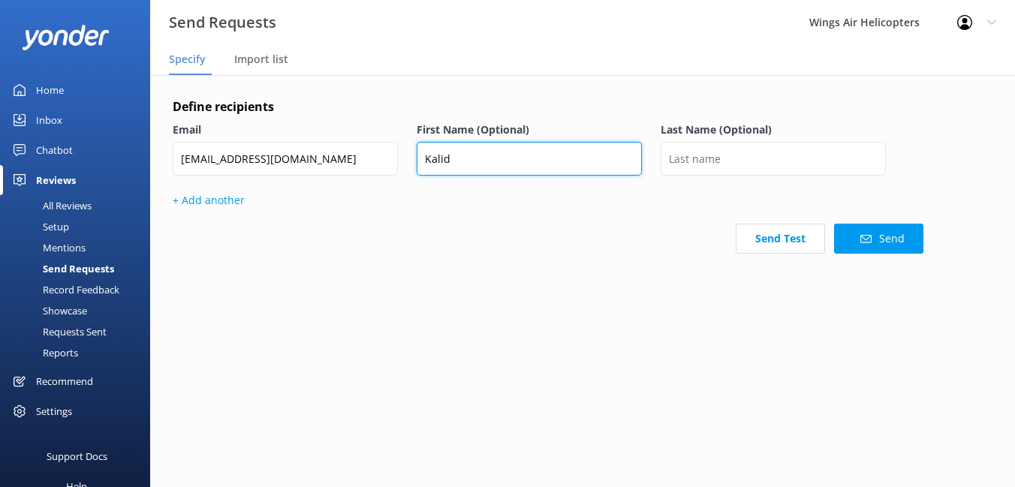
type input "Kalid"
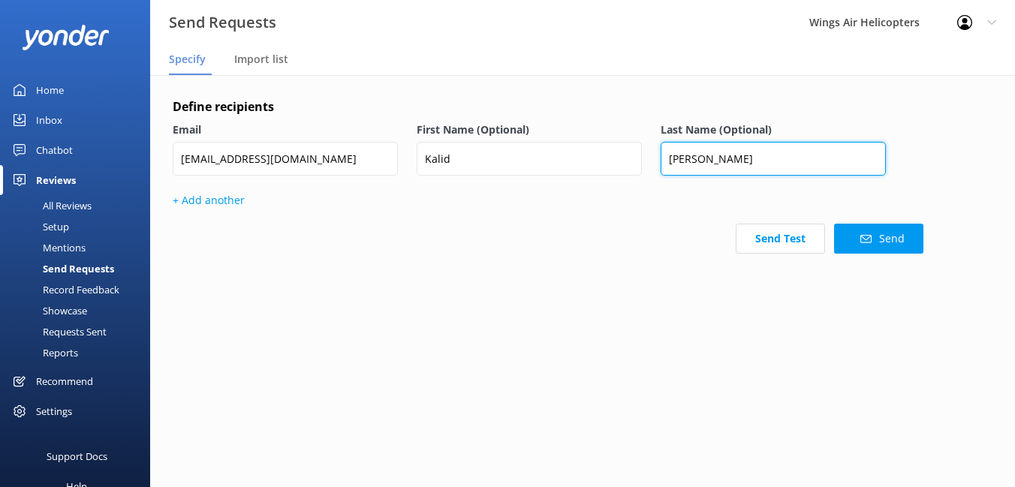
type input "Rought"
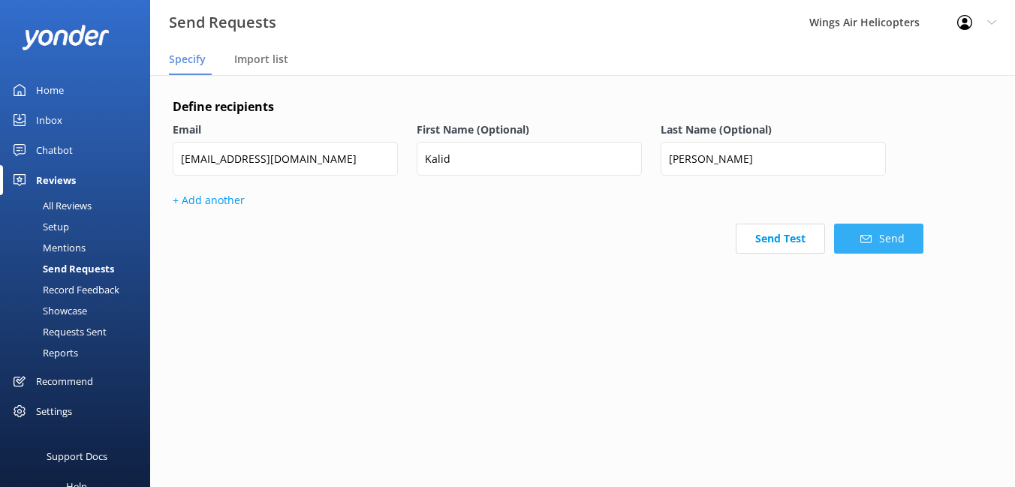
click at [875, 244] on button "Send" at bounding box center [878, 239] width 89 height 30
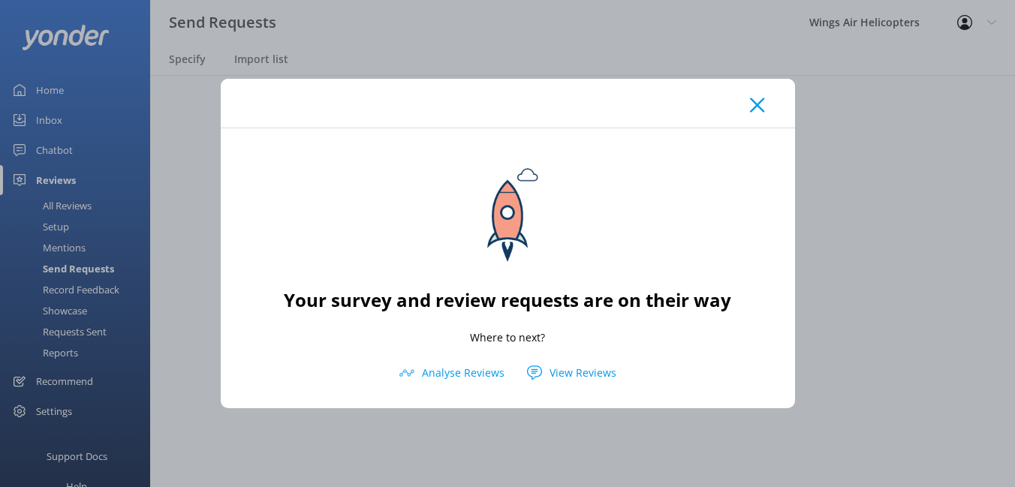
click at [327, 163] on div "Your survey and review requests are on their way Where to next? Analyse Reviews…" at bounding box center [508, 268] width 574 height 280
click at [753, 110] on use at bounding box center [757, 105] width 14 height 14
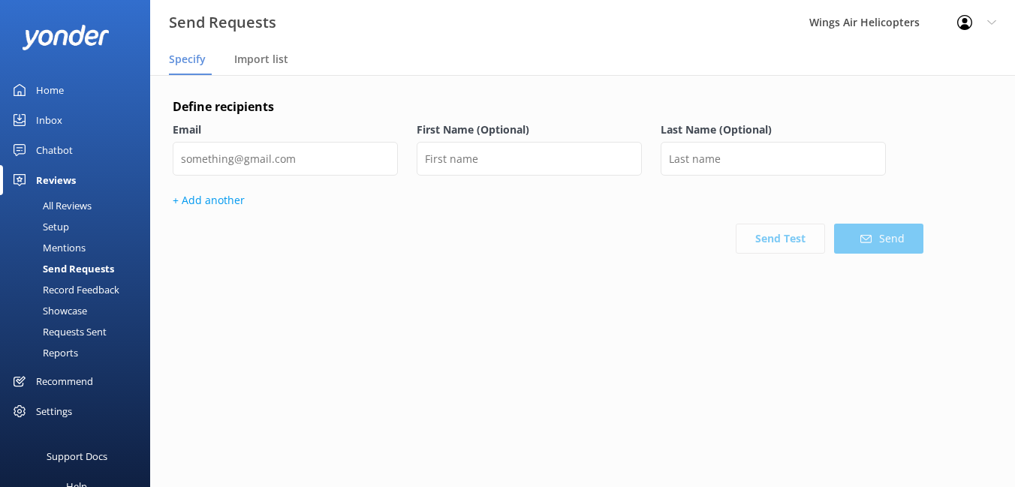
click at [246, 176] on div "Email" at bounding box center [285, 157] width 225 height 71
click at [246, 164] on input "email" at bounding box center [285, 159] width 225 height 34
paste input "[EMAIL_ADDRESS][DOMAIN_NAME]"
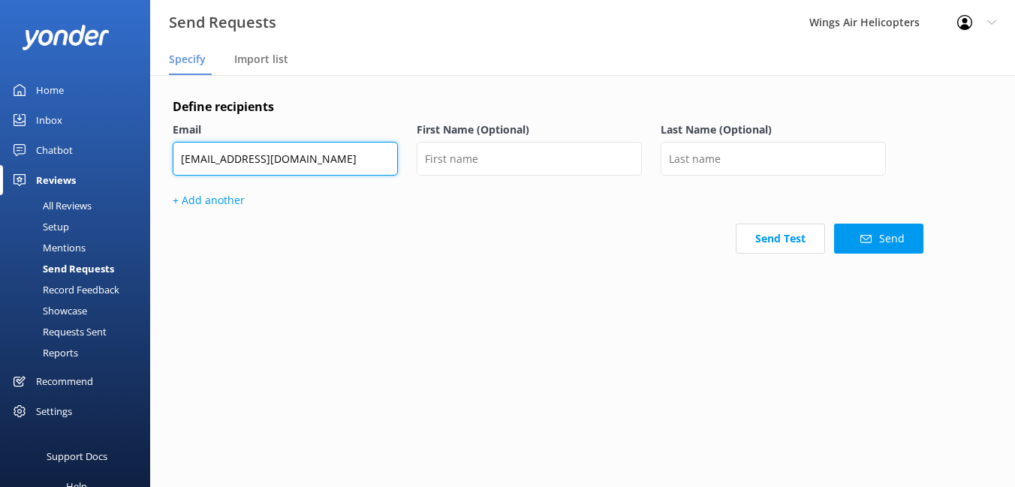
type input "[EMAIL_ADDRESS][DOMAIN_NAME]"
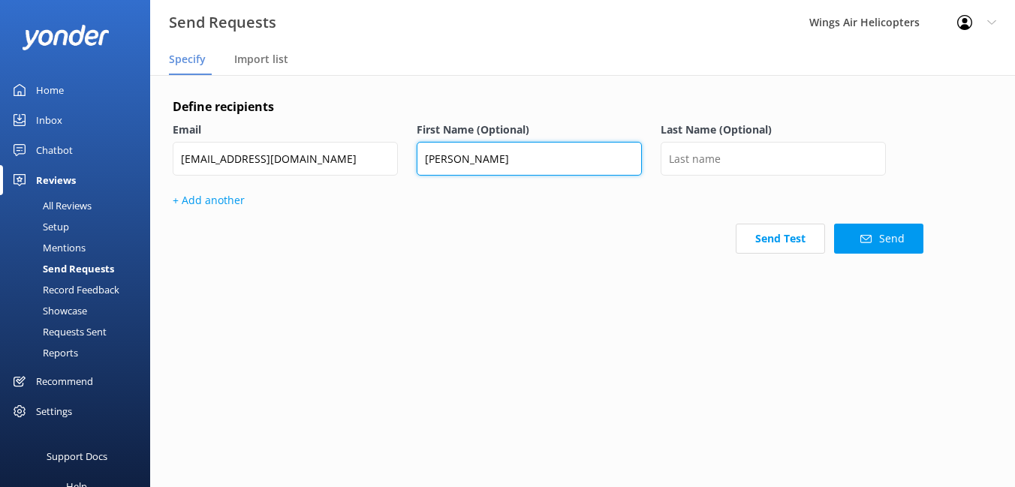
type input "Olivia"
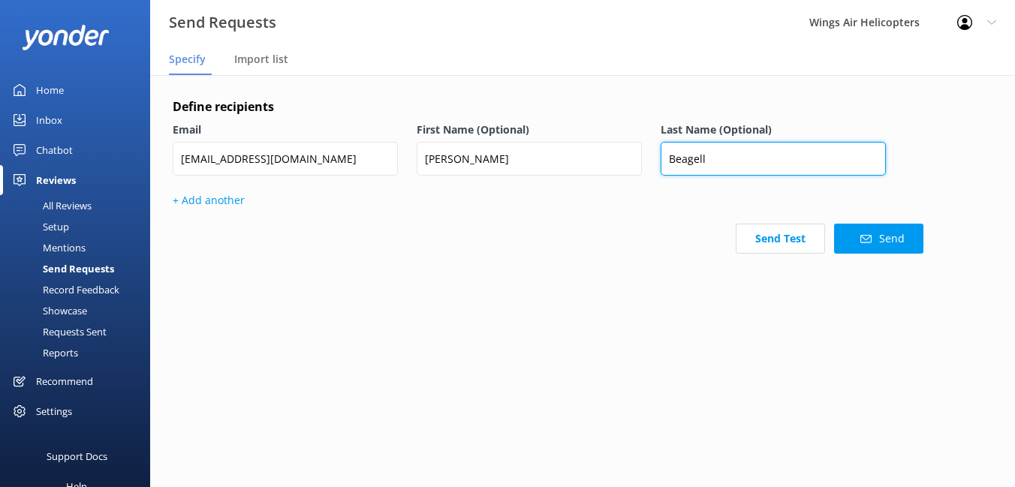
type input "Beagell"
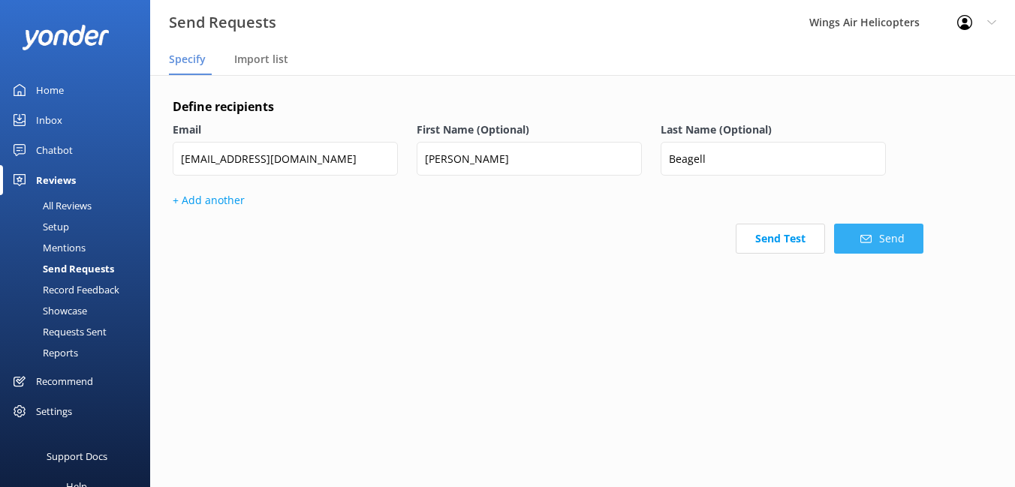
click at [880, 241] on button "Send" at bounding box center [878, 239] width 89 height 30
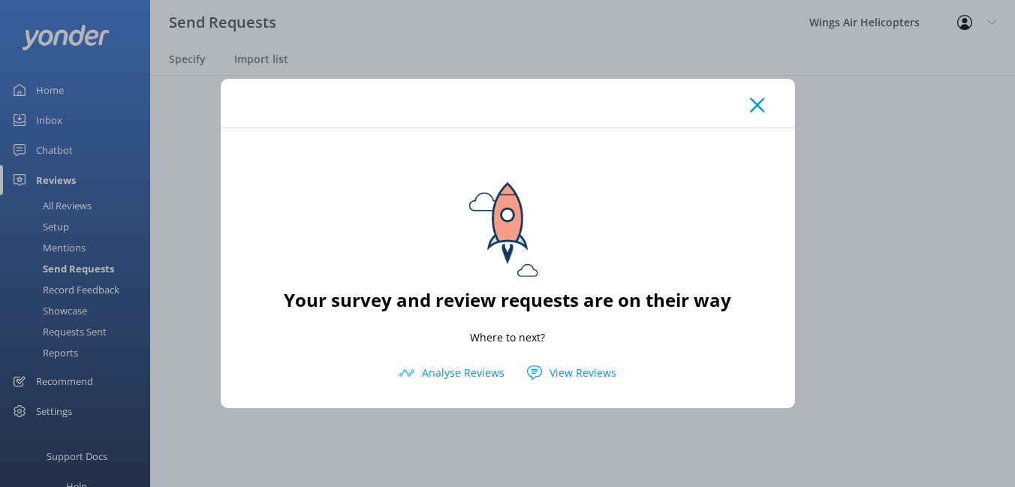
click at [753, 108] on use at bounding box center [757, 105] width 14 height 14
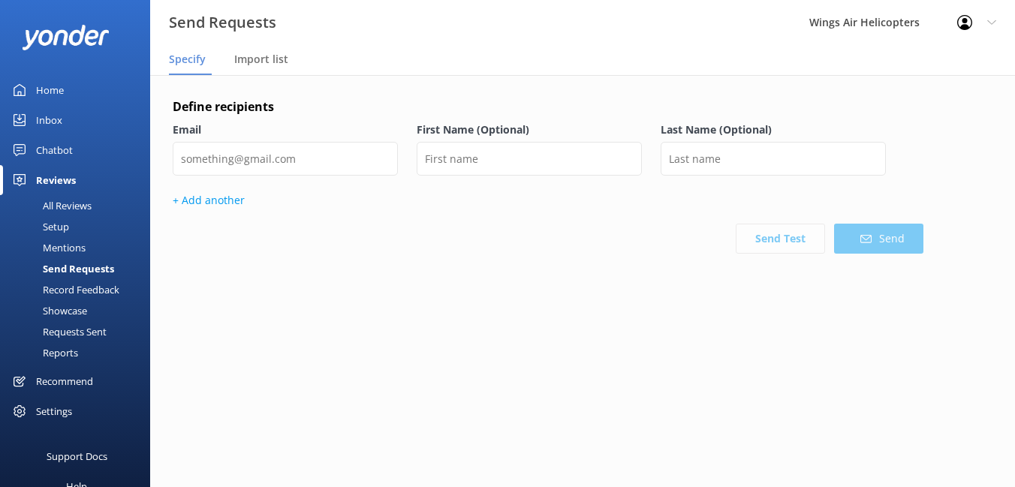
click at [79, 327] on div "Requests Sent" at bounding box center [58, 331] width 98 height 21
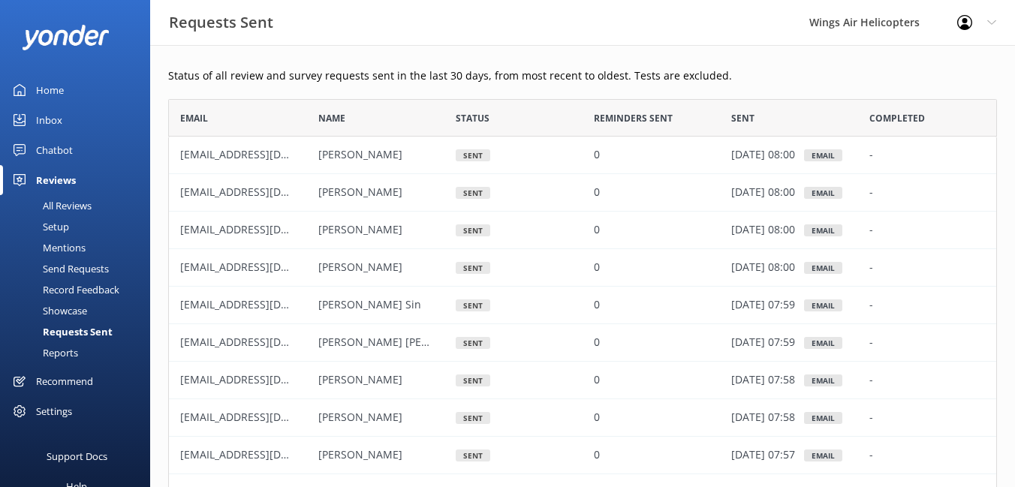
click at [68, 204] on div "All Reviews" at bounding box center [50, 205] width 83 height 21
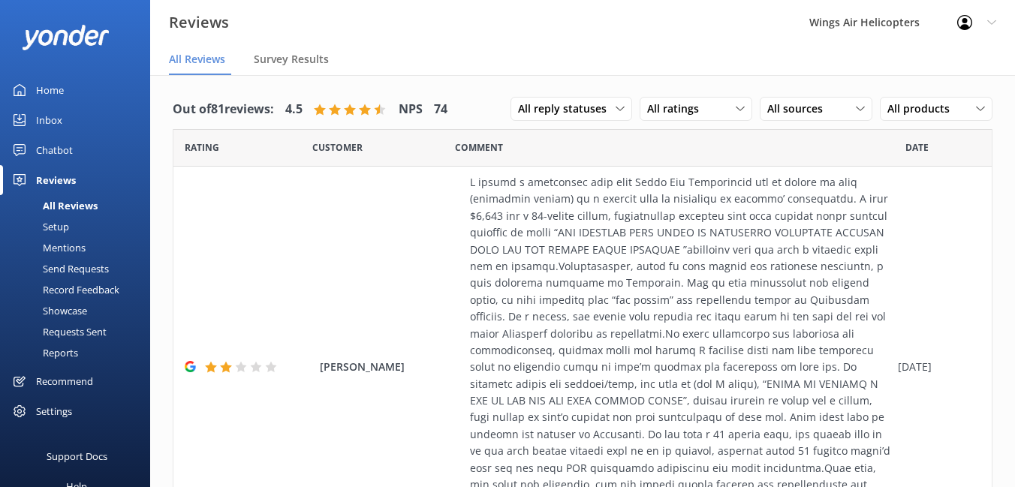
click at [77, 268] on div "Send Requests" at bounding box center [59, 268] width 100 height 21
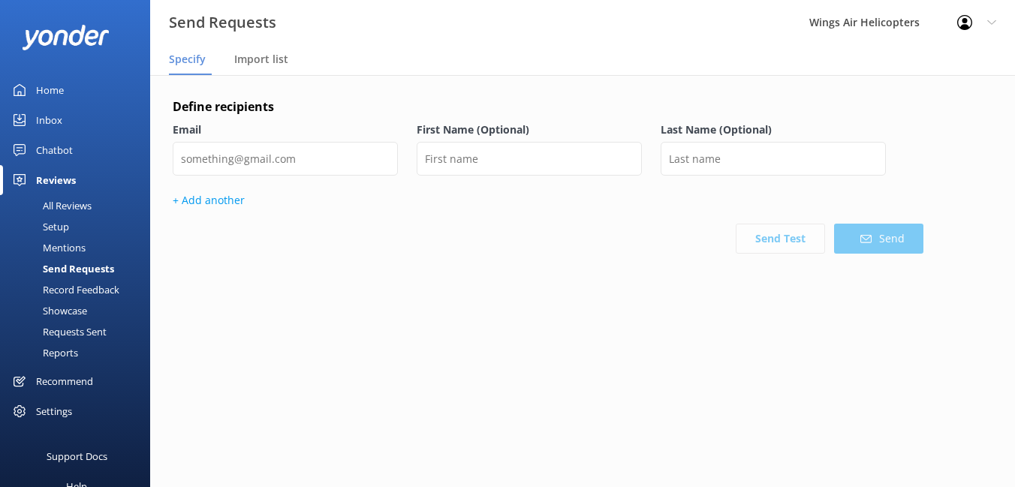
click at [71, 328] on div "Requests Sent" at bounding box center [58, 331] width 98 height 21
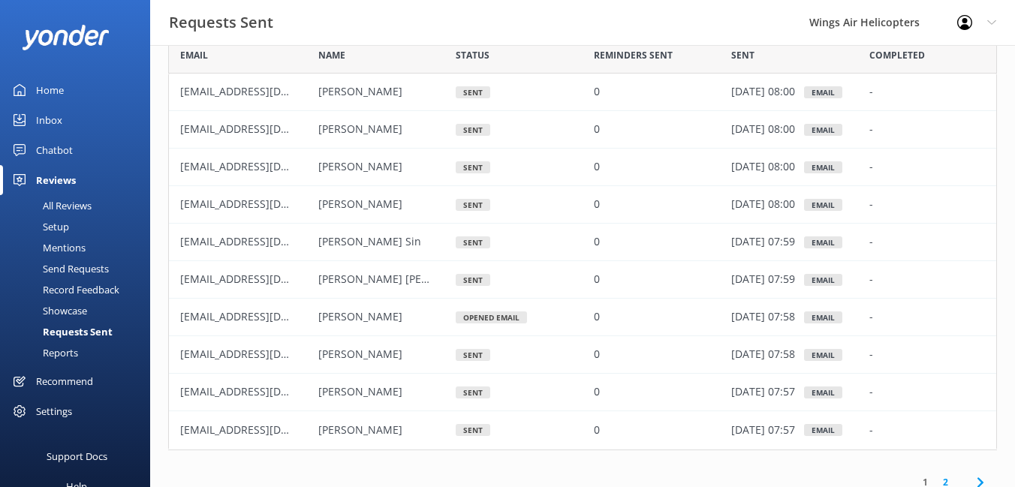
scroll to position [105, 0]
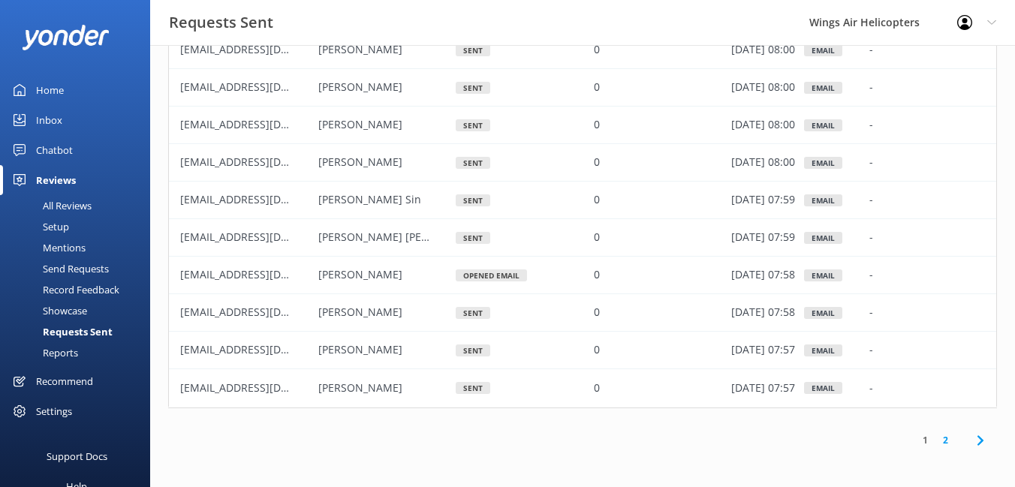
click at [61, 207] on div "All Reviews" at bounding box center [50, 205] width 83 height 21
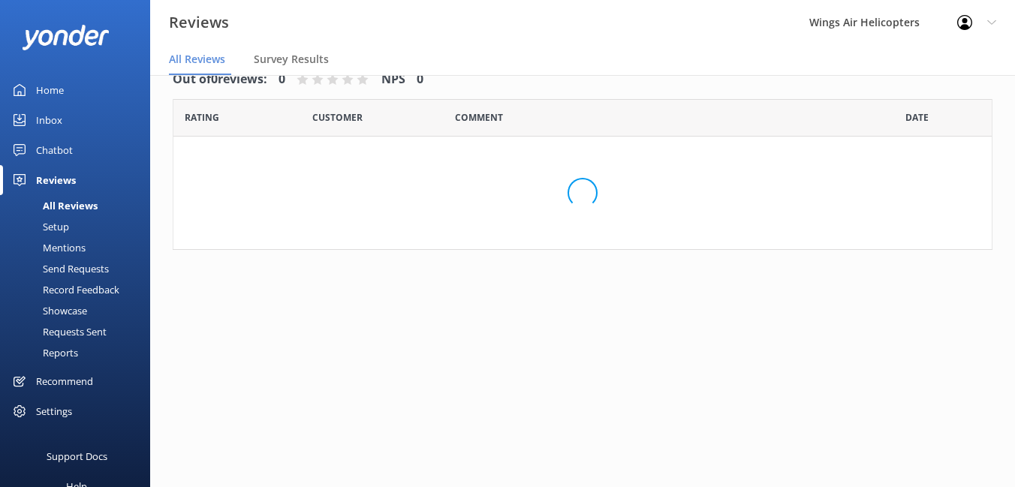
scroll to position [30, 0]
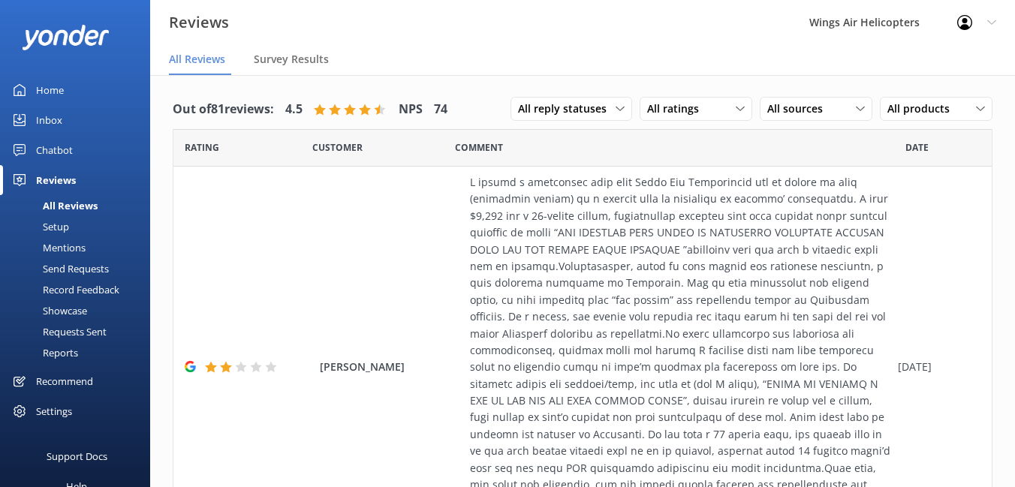
click at [65, 335] on div "Requests Sent" at bounding box center [58, 331] width 98 height 21
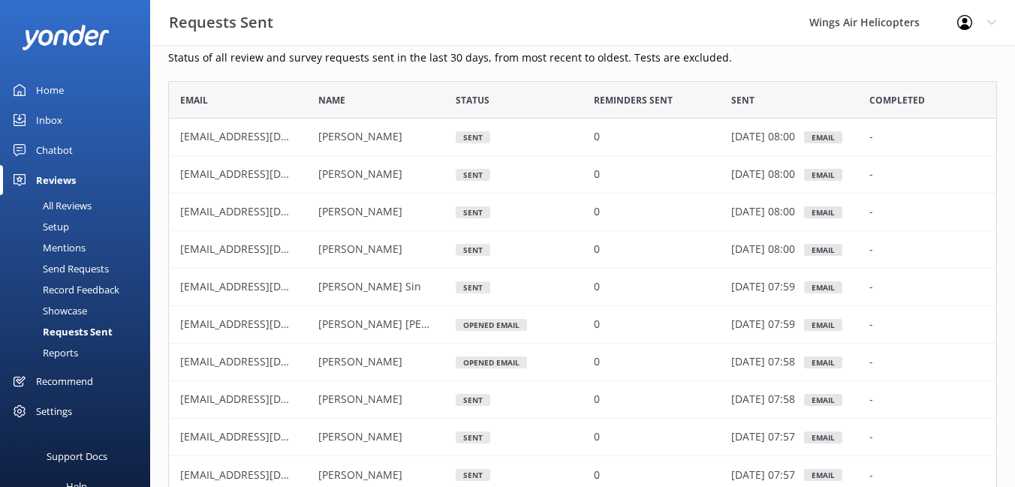
scroll to position [13, 0]
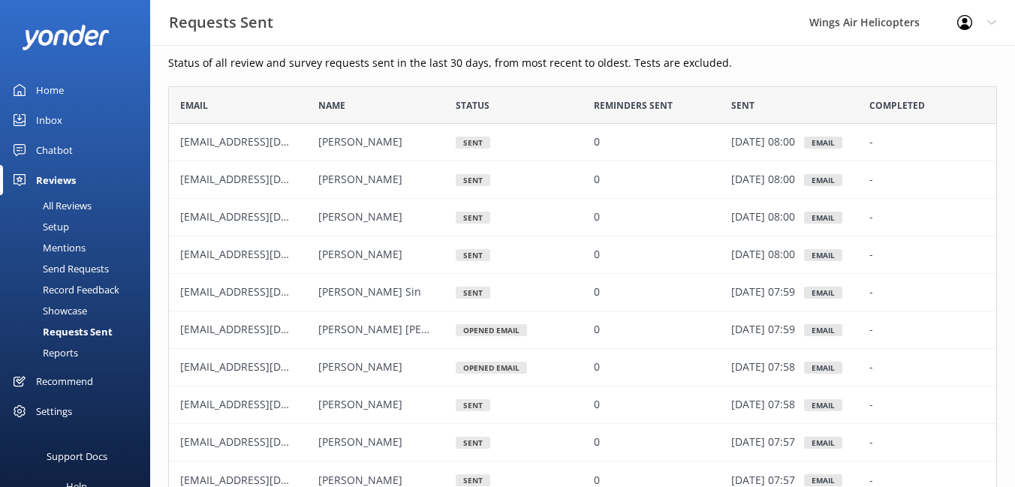
click at [52, 221] on div "Setup" at bounding box center [39, 226] width 60 height 21
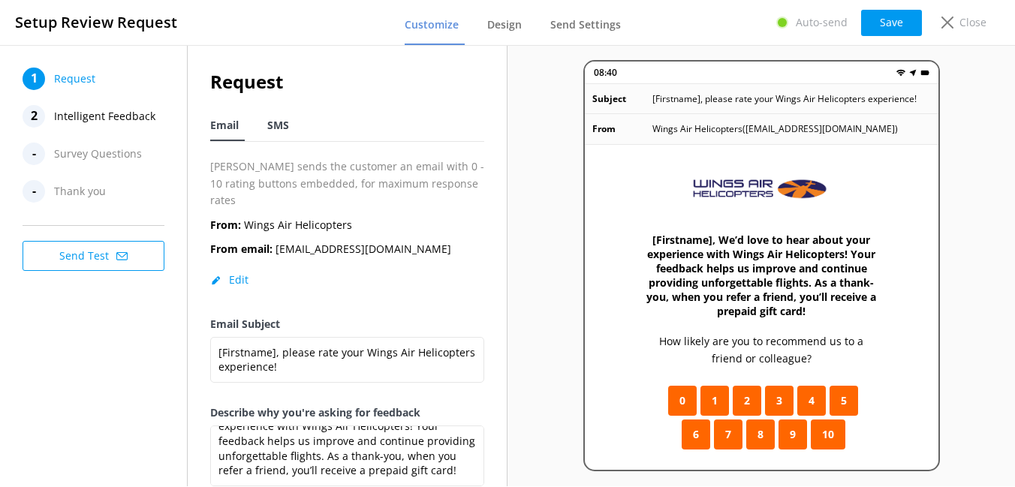
click at [287, 126] on span "SMS" at bounding box center [278, 125] width 22 height 15
type textarea "[Firstname], Please rate your Wings Air Helicopters experience ⭐ Refer a friend…"
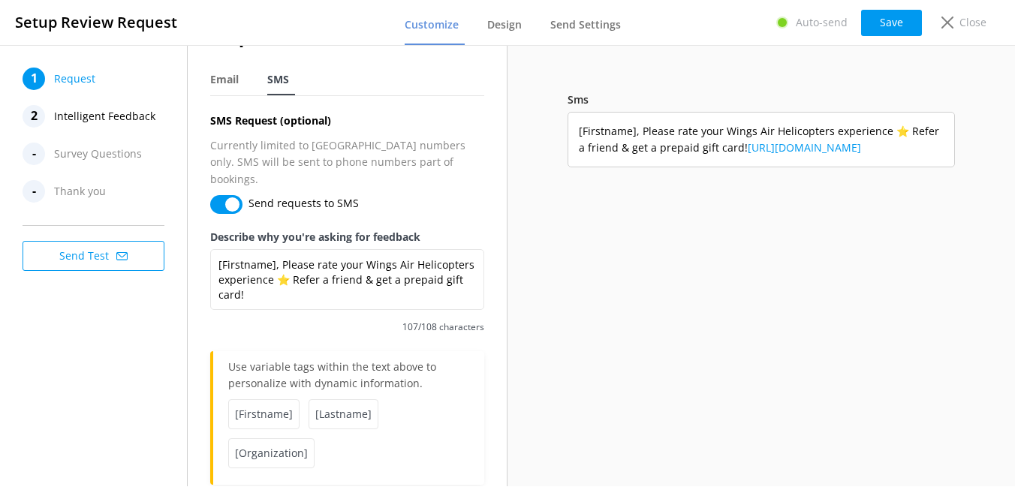
scroll to position [49, 0]
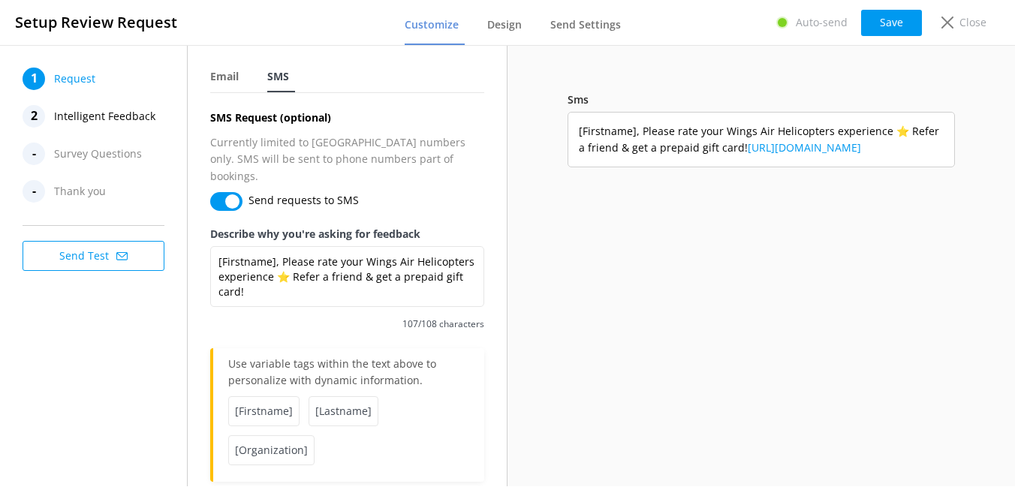
click at [97, 115] on span "Intelligent Feedback" at bounding box center [104, 116] width 101 height 23
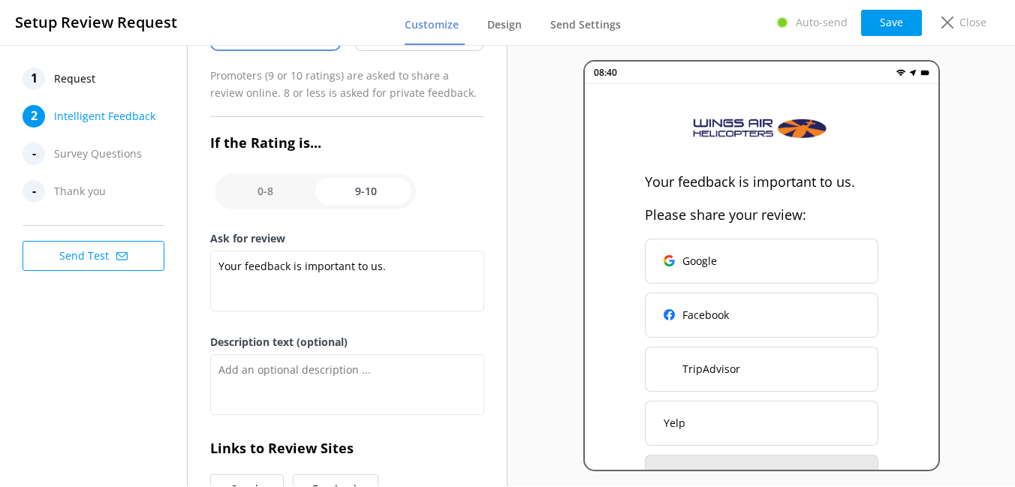
scroll to position [195, 0]
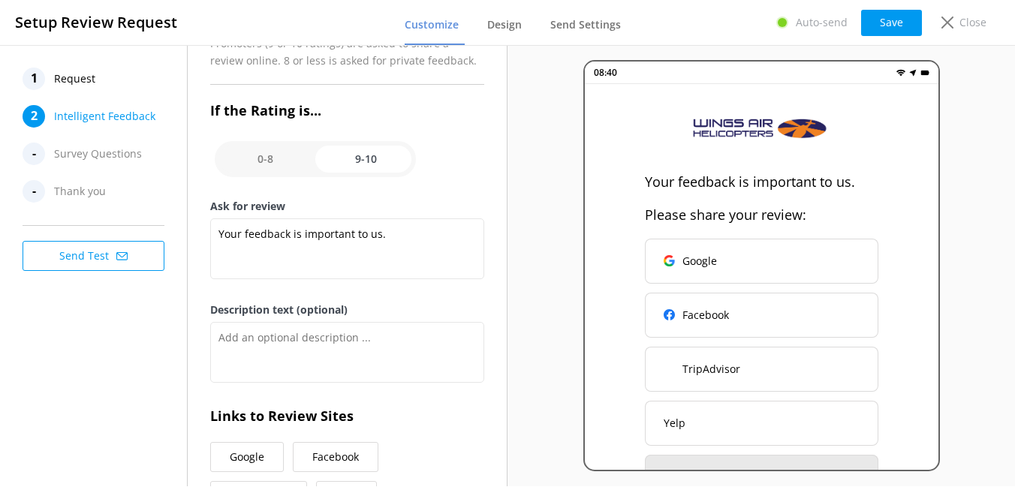
click at [270, 158] on input "checkbox" at bounding box center [315, 159] width 201 height 36
checkbox input "false"
type textarea "Please tell us the reason for your rating. Your feedback is important to help u…"
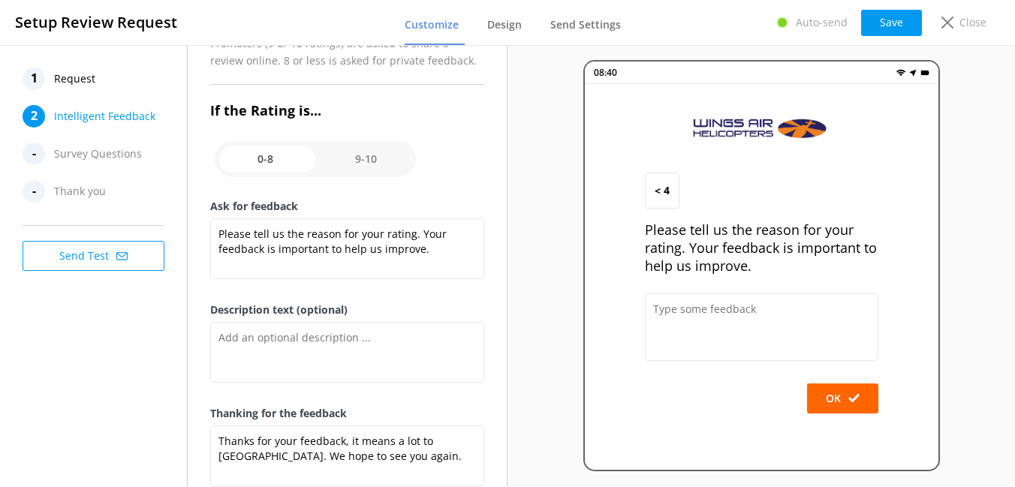
scroll to position [238, 0]
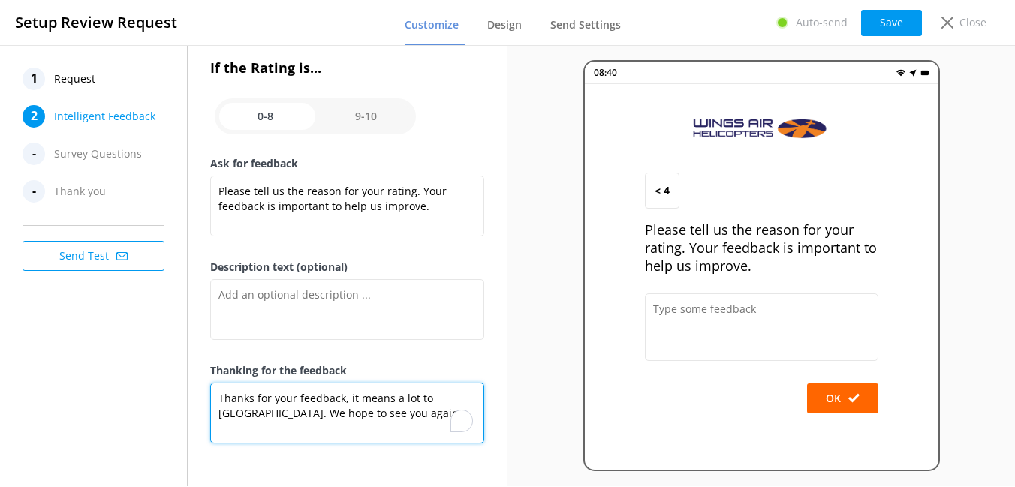
drag, startPoint x: 341, startPoint y: 401, endPoint x: 341, endPoint y: 409, distance: 8.3
click at [341, 409] on textarea "Thanks for your feedback, it means a lot to us. We hope to see you again." at bounding box center [347, 413] width 274 height 61
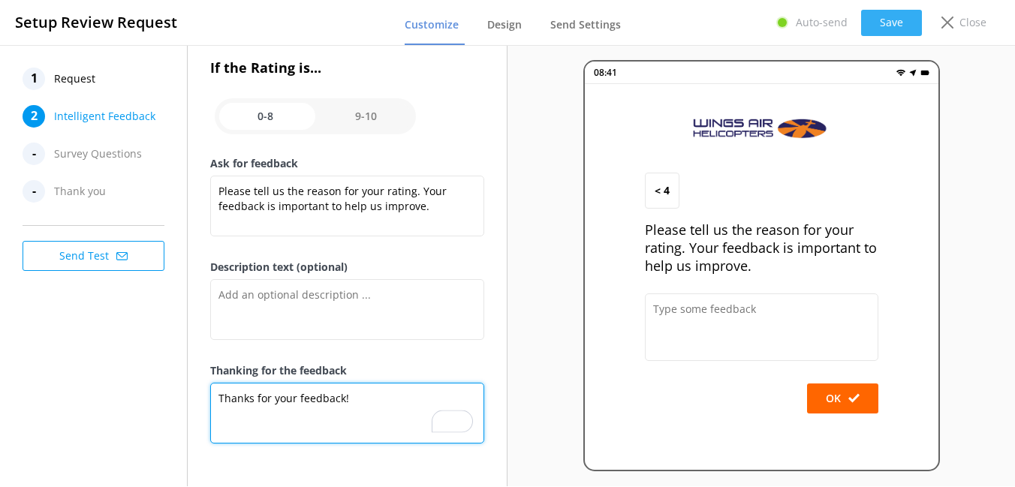
type textarea "Thanks for your feedback!"
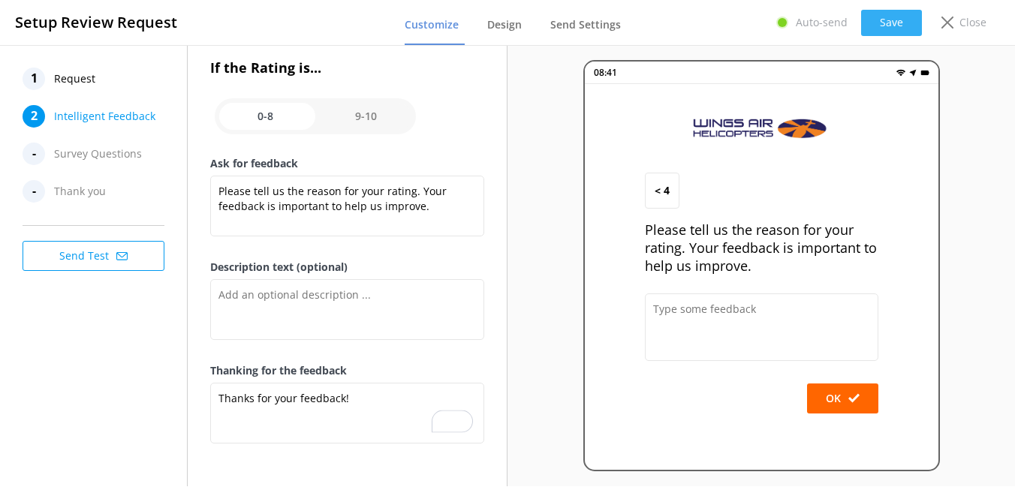
click at [887, 29] on button "Save" at bounding box center [891, 23] width 61 height 26
click at [368, 119] on input "checkbox" at bounding box center [315, 116] width 201 height 36
checkbox input "true"
type textarea "Your feedback is important to us."
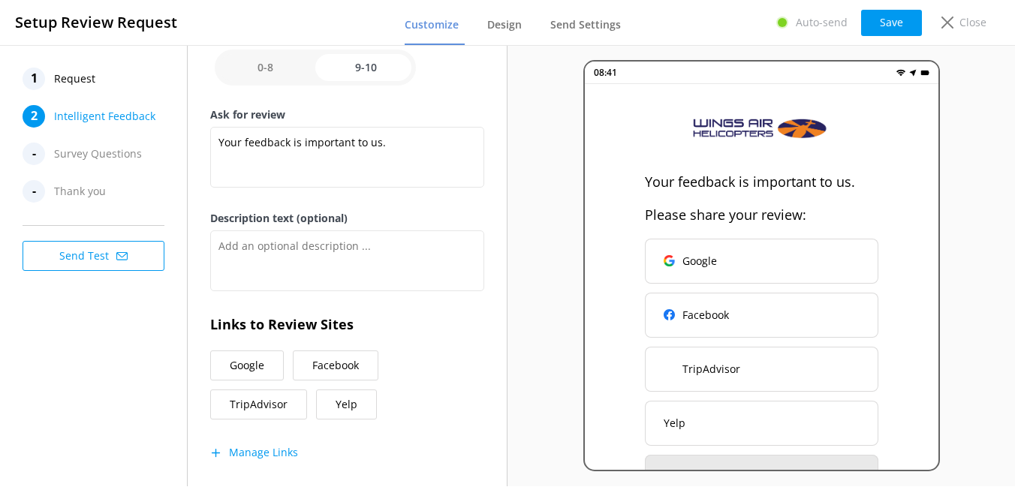
scroll to position [311, 0]
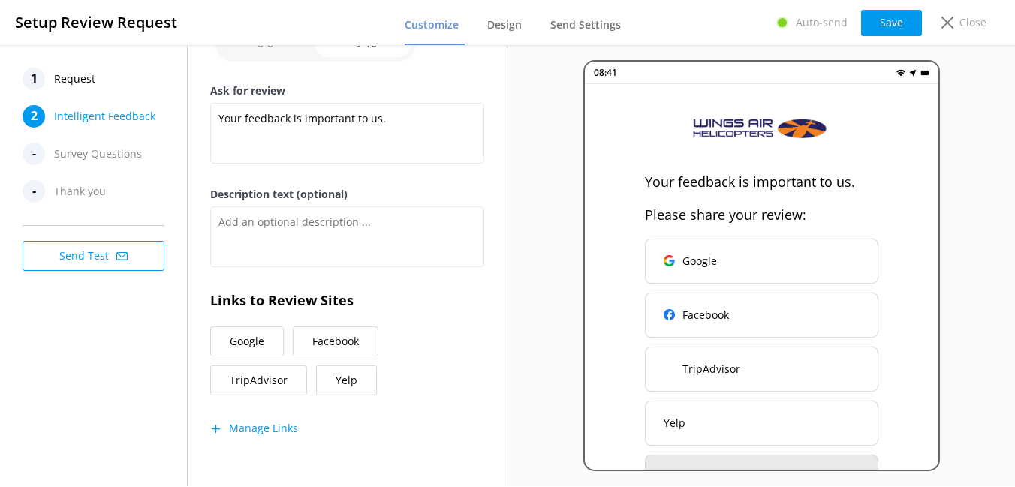
click at [251, 56] on input "checkbox" at bounding box center [315, 44] width 201 height 36
checkbox input "false"
type textarea "Please tell us the reason for your rating. Your feedback is important to help u…"
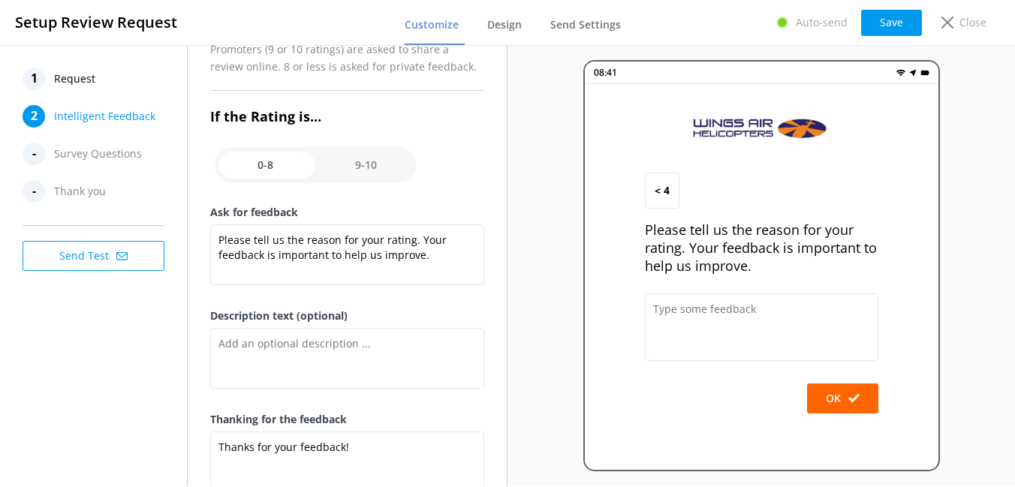
scroll to position [184, 0]
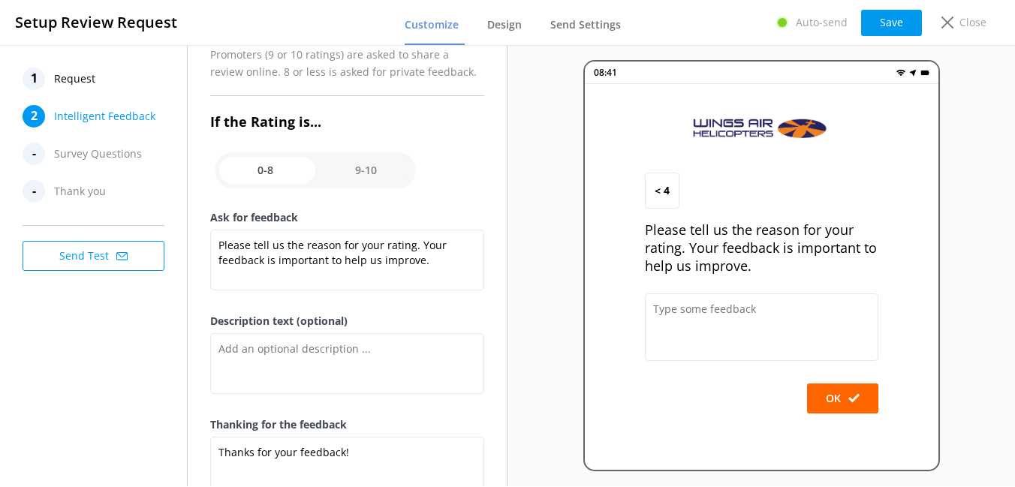
click at [360, 172] on input "checkbox" at bounding box center [315, 170] width 201 height 36
checkbox input "true"
type textarea "Your feedback is important to us."
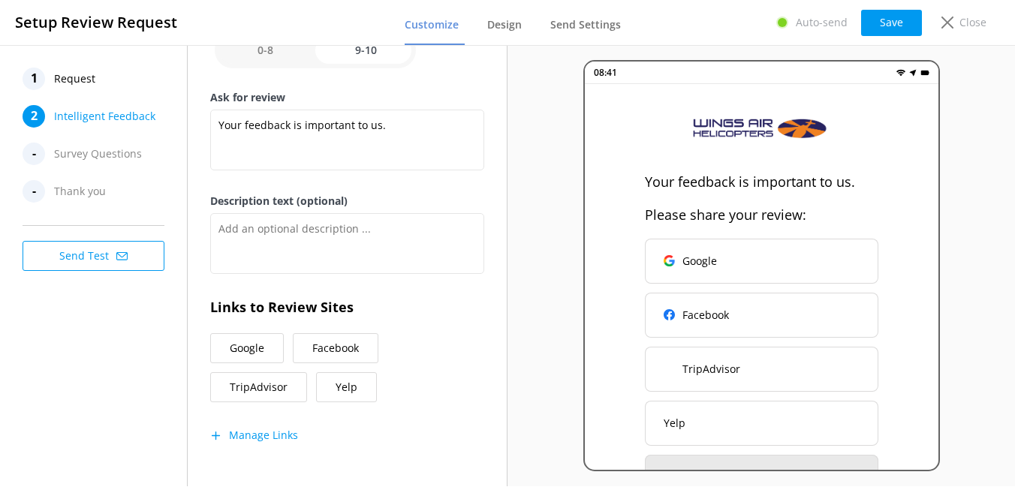
scroll to position [309, 0]
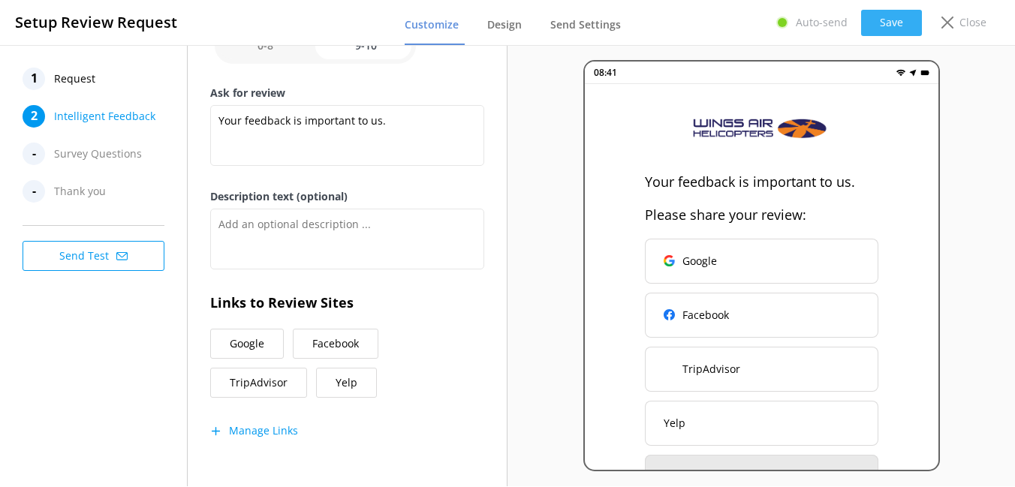
click at [891, 26] on button "Save" at bounding box center [891, 23] width 61 height 26
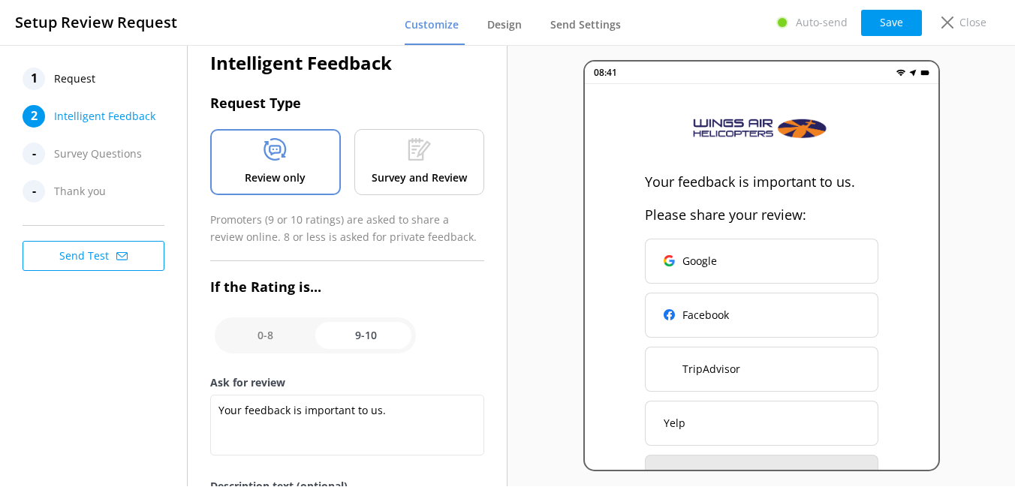
scroll to position [0, 0]
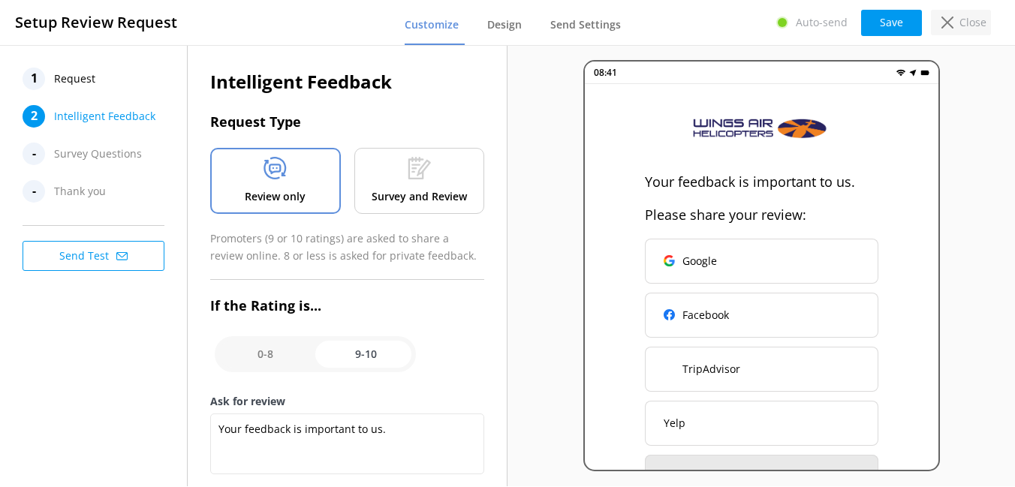
click at [966, 23] on p "Close" at bounding box center [973, 22] width 27 height 17
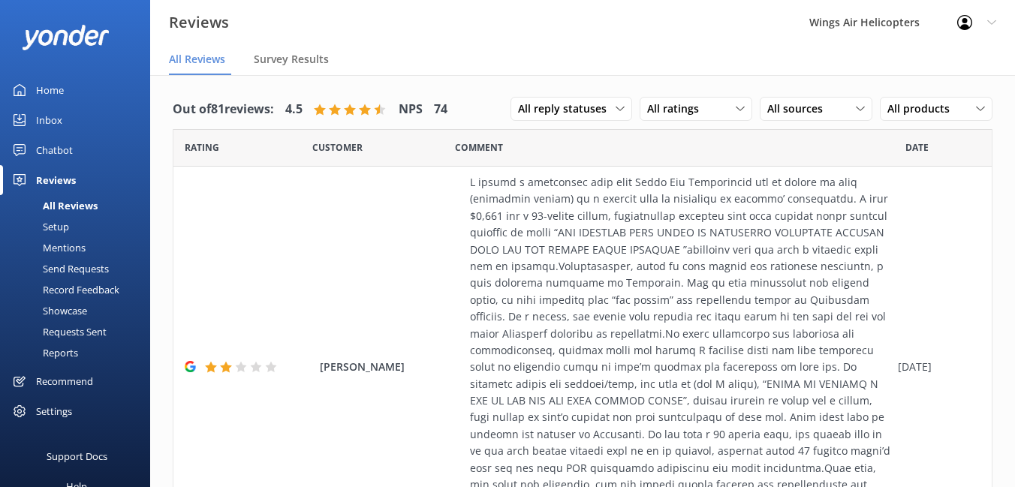
click at [61, 353] on div "Reports" at bounding box center [43, 352] width 69 height 21
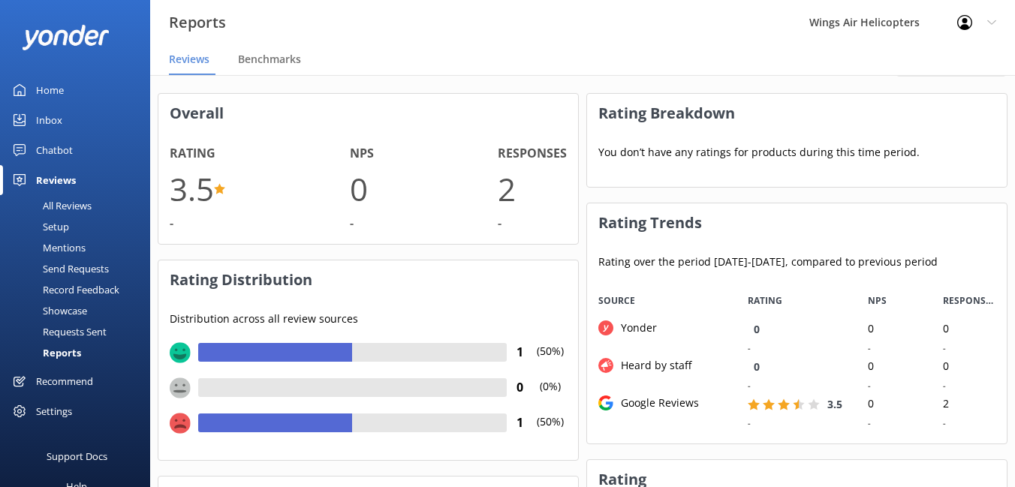
scroll to position [56, 0]
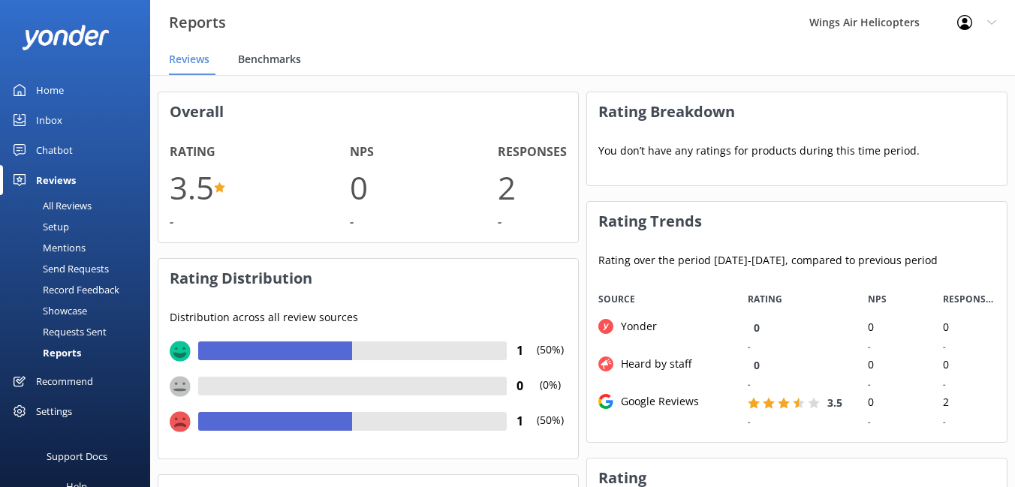
click at [281, 66] on span "Benchmarks" at bounding box center [269, 59] width 63 height 15
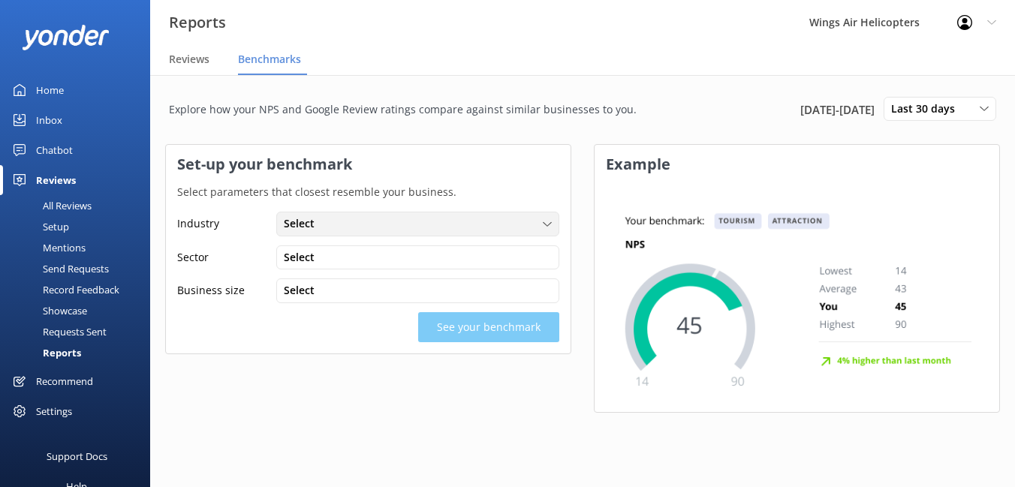
click at [334, 225] on div "Select" at bounding box center [418, 224] width 276 height 17
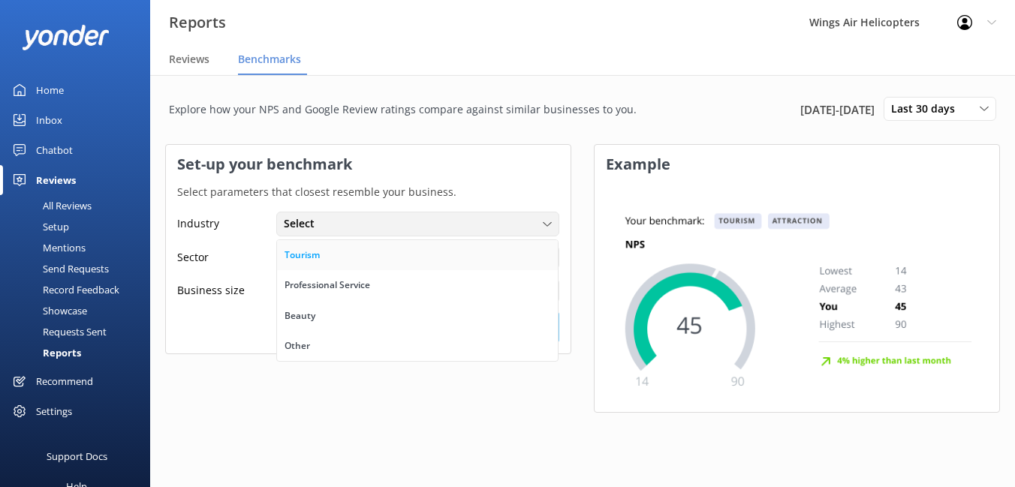
click at [333, 248] on link "Tourism" at bounding box center [417, 255] width 281 height 30
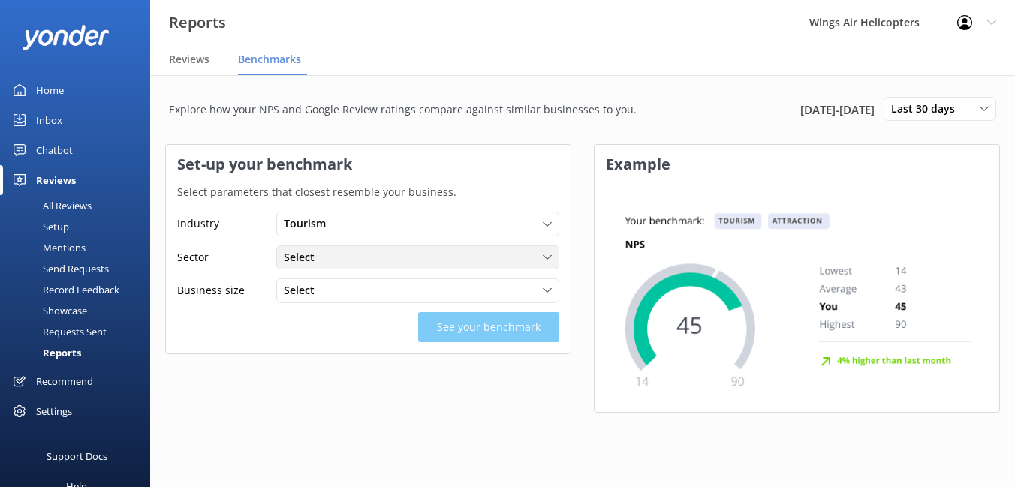
click at [323, 256] on div "Select" at bounding box center [418, 257] width 276 height 17
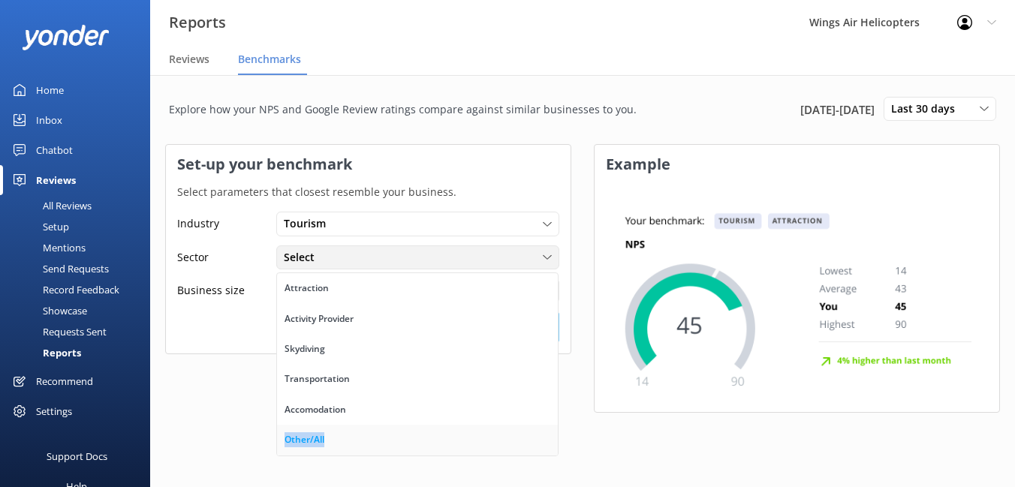
drag, startPoint x: 329, startPoint y: 421, endPoint x: 329, endPoint y: 439, distance: 18.8
click at [329, 439] on div "Attraction Activity Provider Skydiving Transportation Accomodation Other/All" at bounding box center [417, 364] width 282 height 183
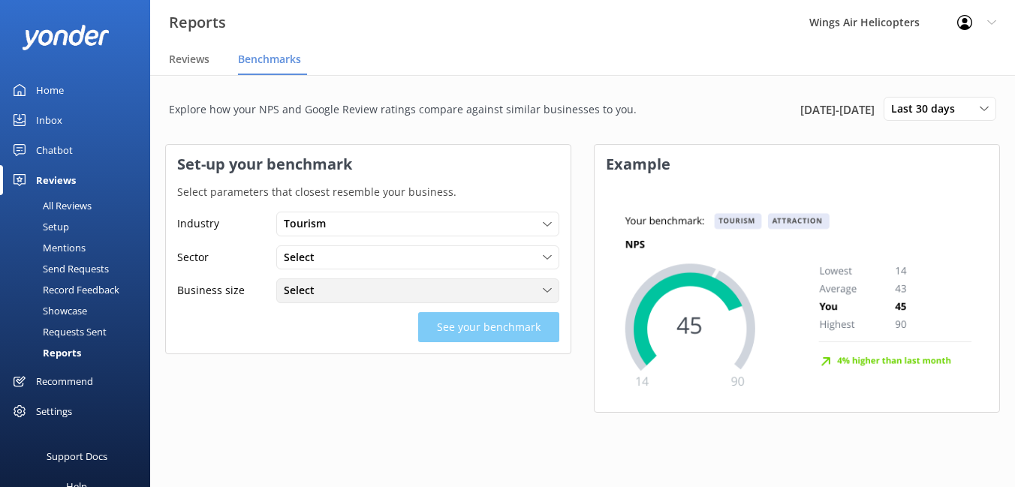
click at [318, 291] on span "Select" at bounding box center [304, 290] width 40 height 17
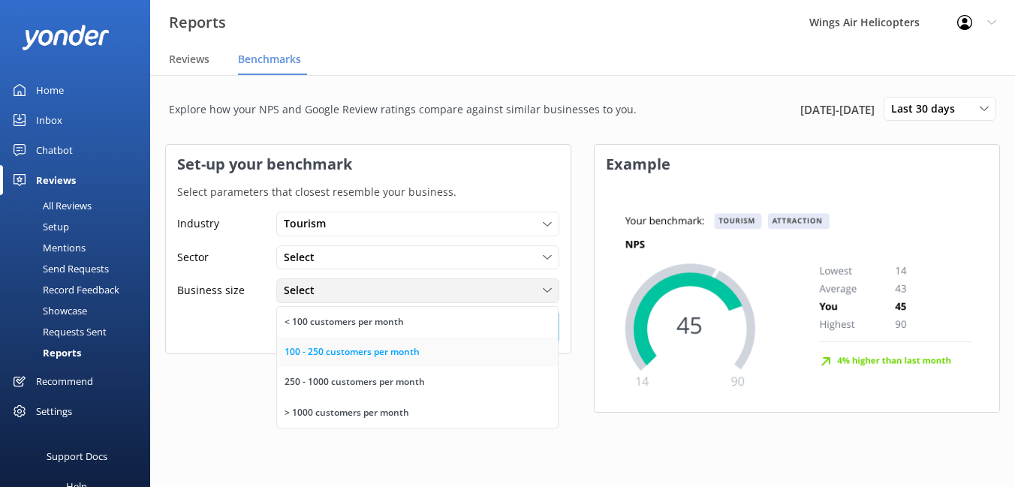
click at [325, 337] on link "100 - 250 customers per month" at bounding box center [417, 352] width 281 height 30
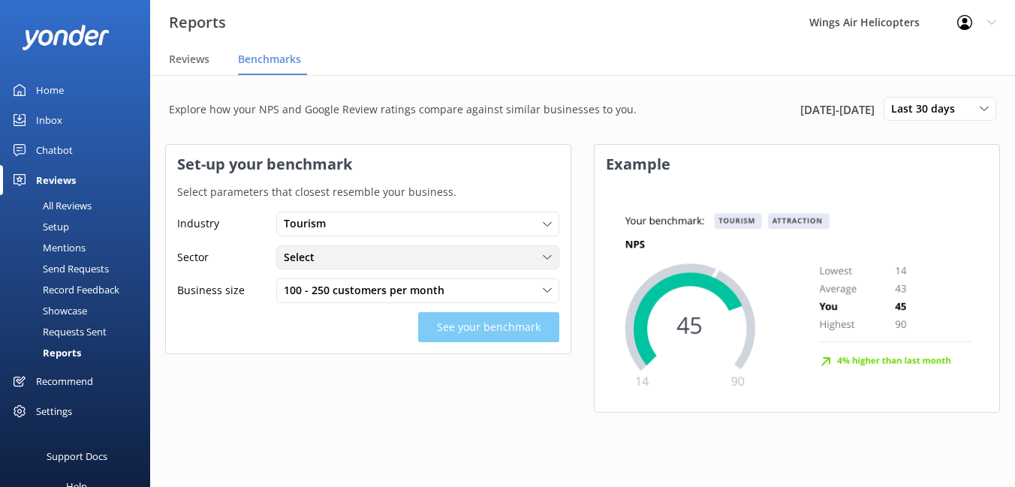
click at [341, 251] on div "Select" at bounding box center [418, 257] width 276 height 17
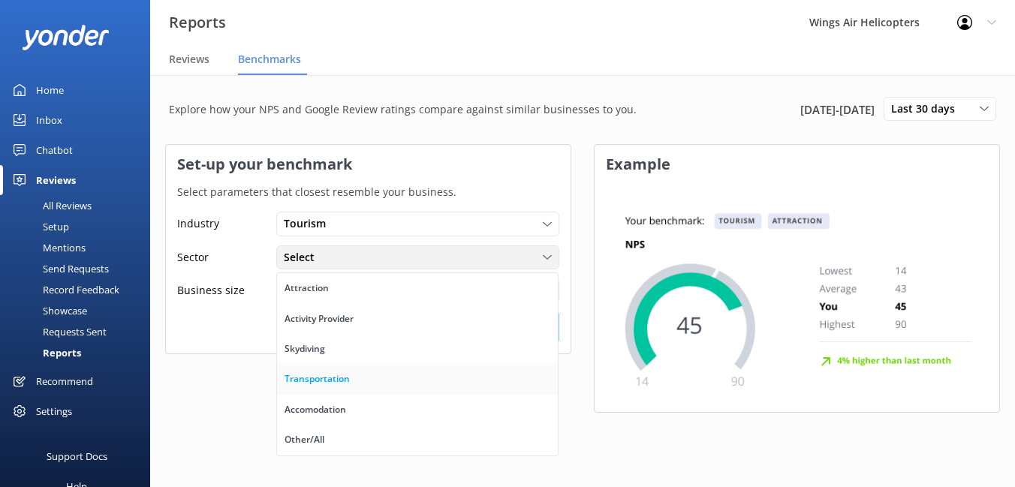
click at [336, 375] on div "Transportation" at bounding box center [317, 379] width 65 height 15
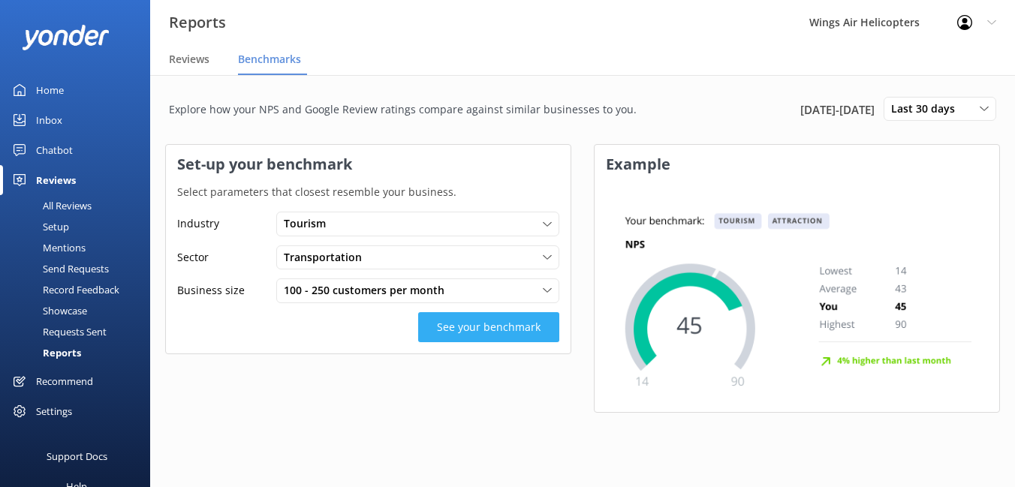
click at [447, 329] on button "See your benchmark" at bounding box center [488, 327] width 141 height 30
click at [202, 67] on div "Reviews" at bounding box center [192, 60] width 47 height 30
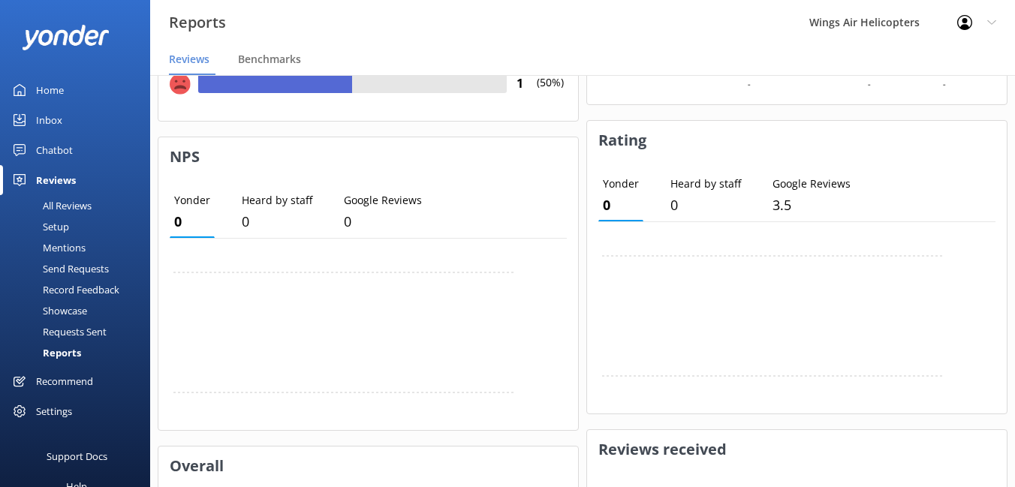
scroll to position [419, 0]
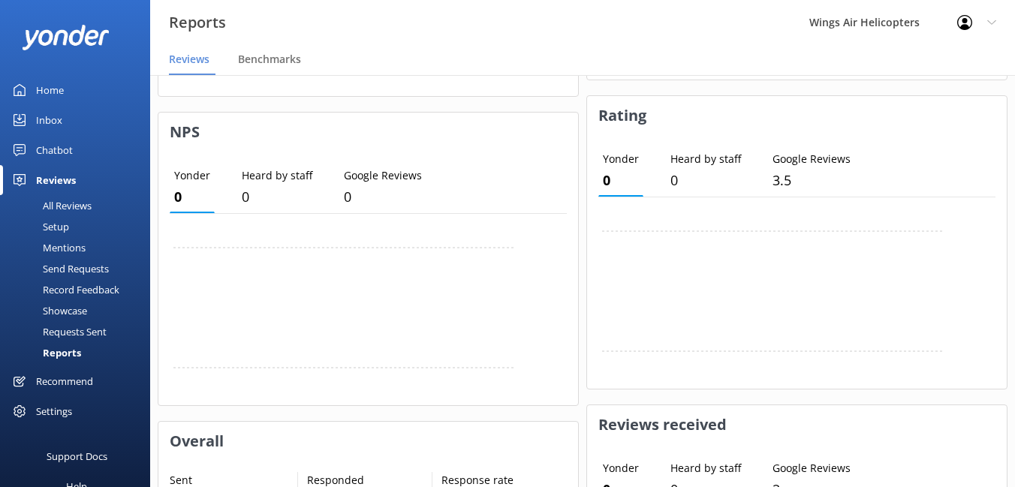
click at [73, 330] on div "Requests Sent" at bounding box center [58, 331] width 98 height 21
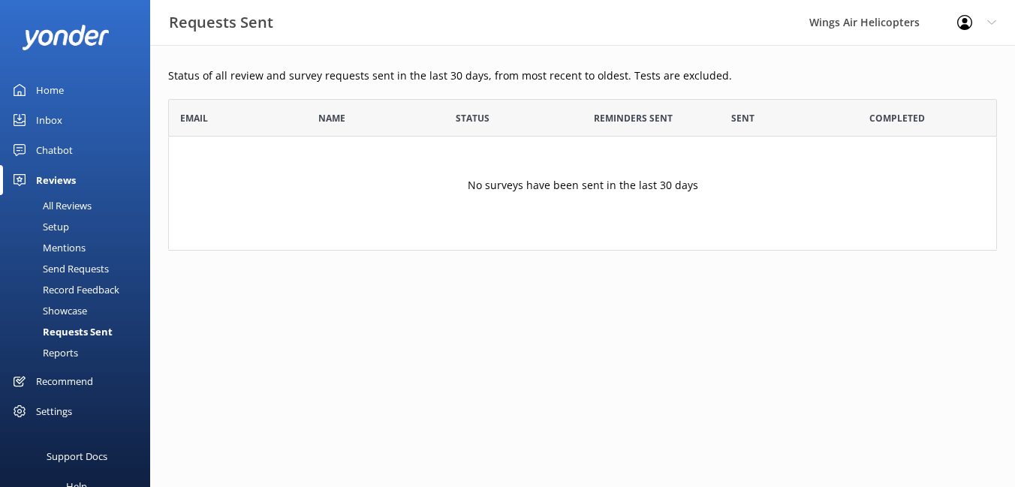
scroll to position [152, 829]
click at [61, 358] on div "Reports" at bounding box center [43, 352] width 69 height 21
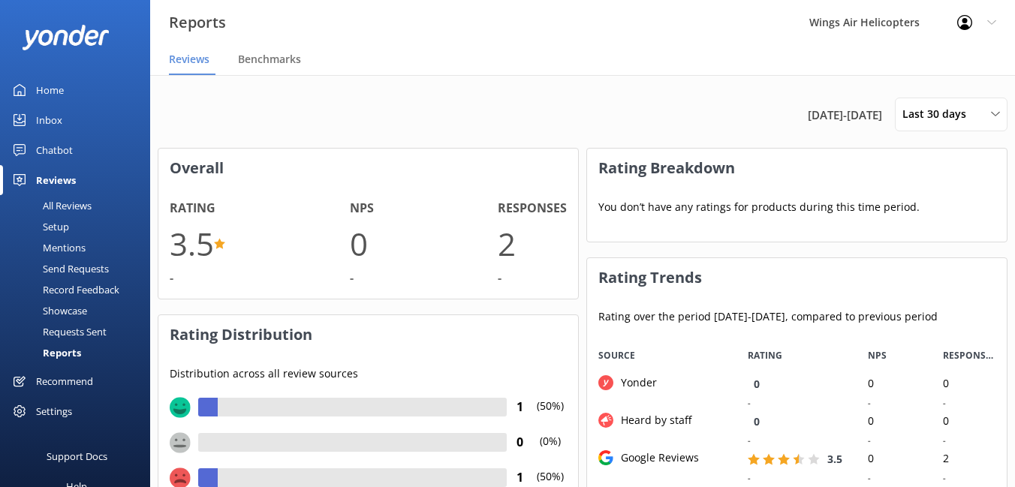
scroll to position [161, 420]
click at [60, 329] on div "Requests Sent" at bounding box center [58, 331] width 98 height 21
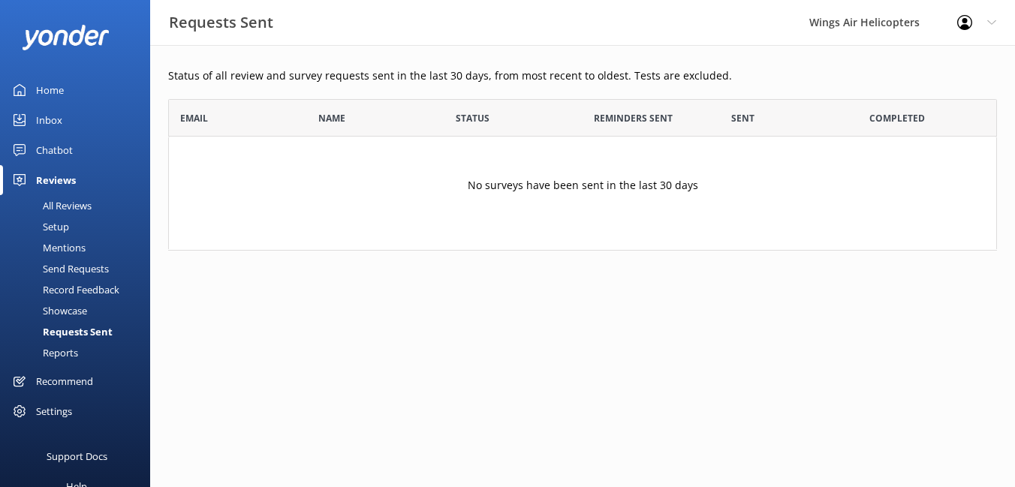
scroll to position [152, 829]
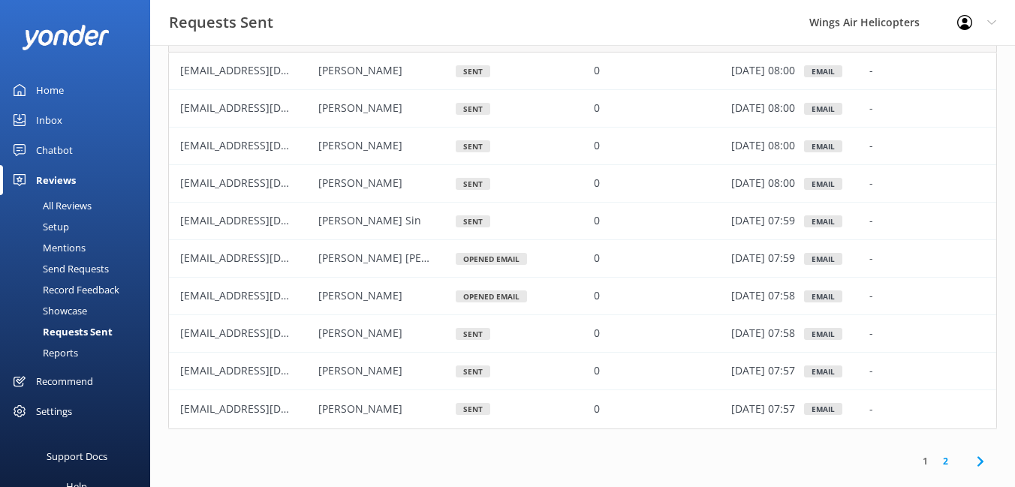
scroll to position [94, 0]
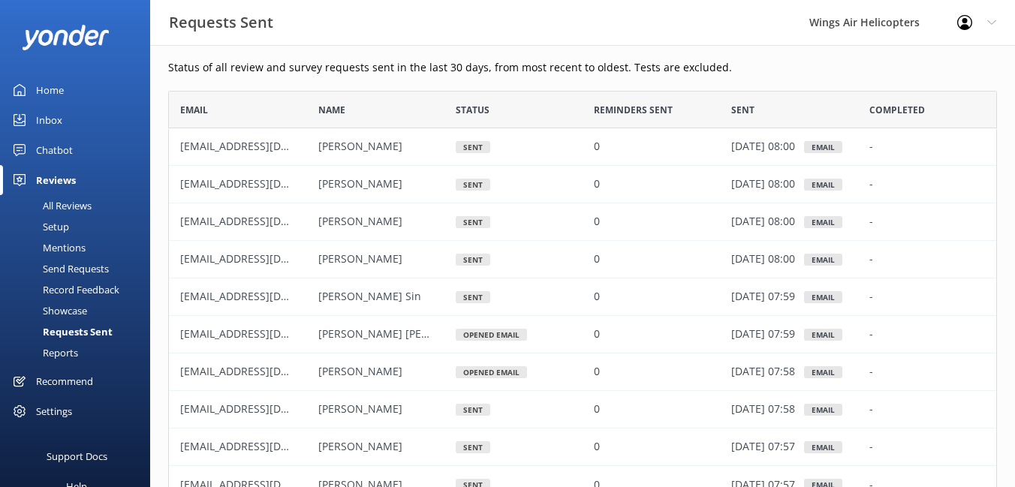
scroll to position [9, 0]
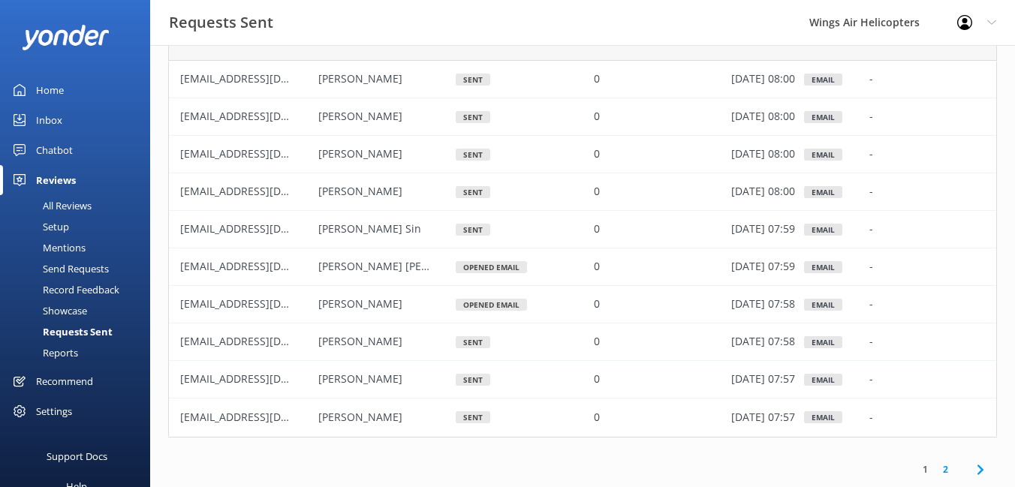
scroll to position [105, 0]
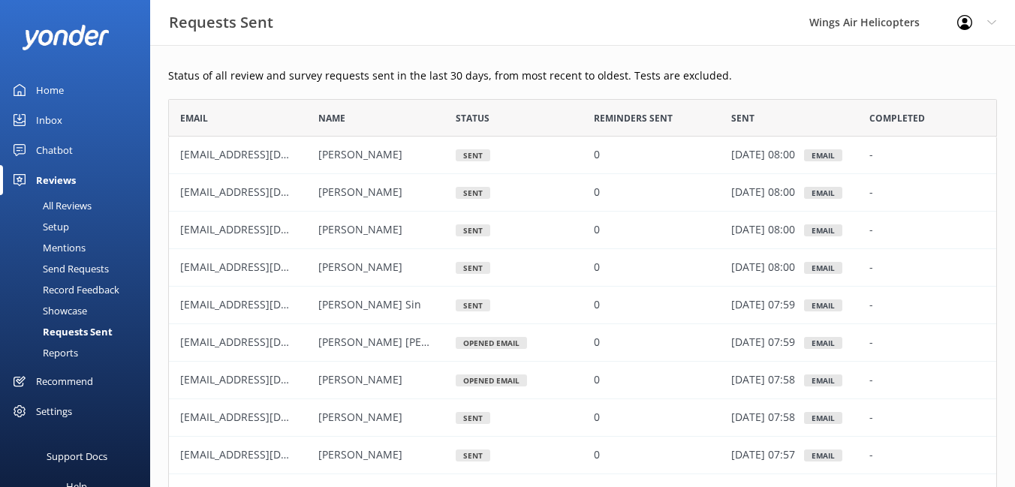
click at [47, 203] on div "All Reviews" at bounding box center [50, 205] width 83 height 21
